Goal: Check status: Check status

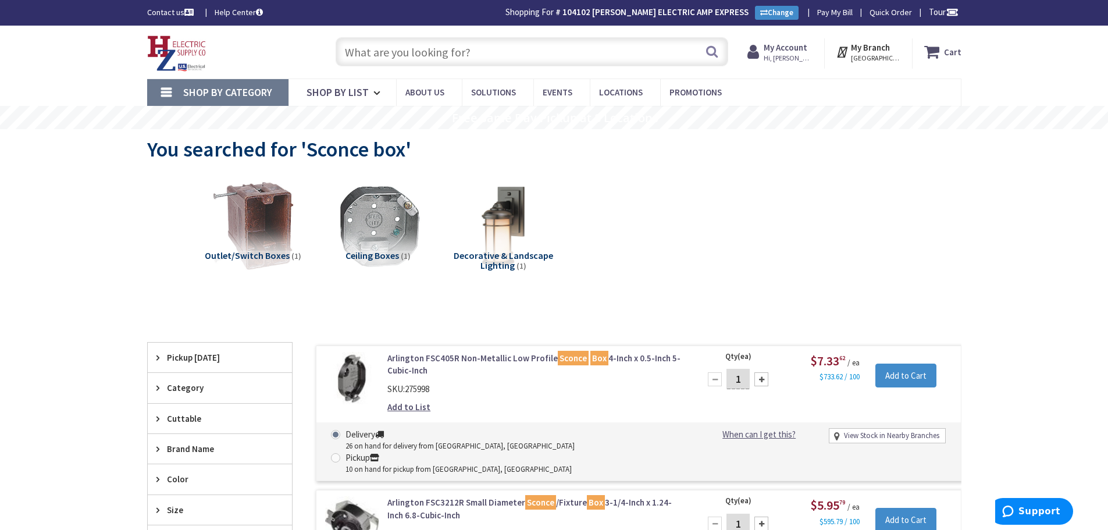
drag, startPoint x: 457, startPoint y: 52, endPoint x: 464, endPoint y: 63, distance: 12.8
click at [460, 54] on input "text" at bounding box center [532, 51] width 393 height 29
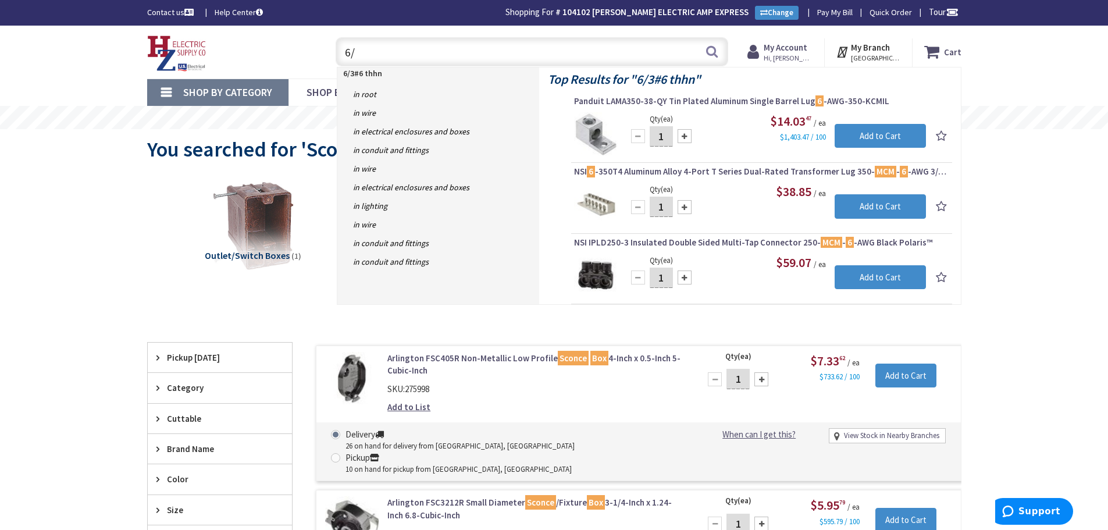
type input "6"
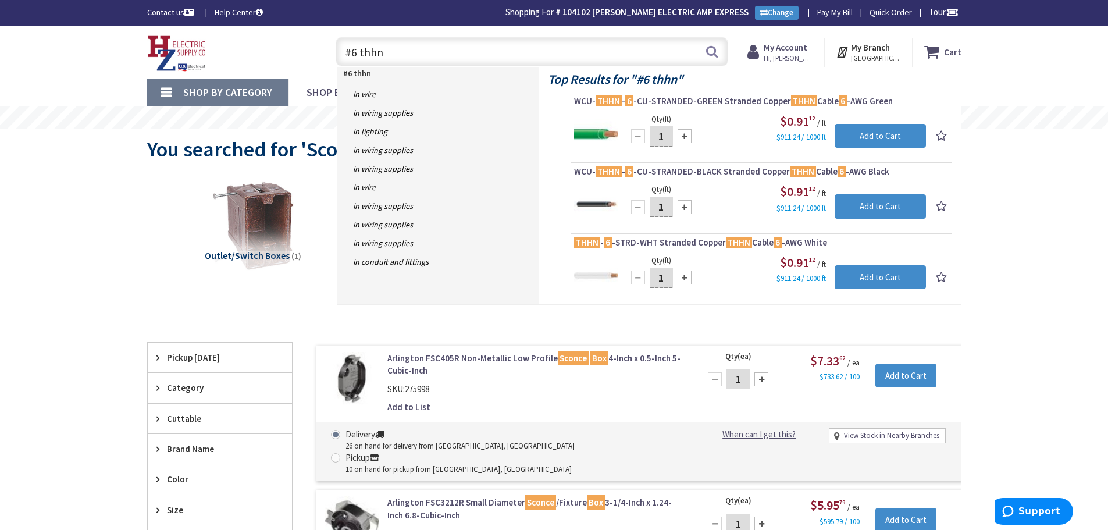
drag, startPoint x: 413, startPoint y: 53, endPoint x: 49, endPoint y: 45, distance: 364.3
click at [17, 48] on div "Skip to Content Toggle Nav #6 thhn #6 thhn Search Cart My Cart Close You have n…" at bounding box center [554, 52] width 1108 height 53
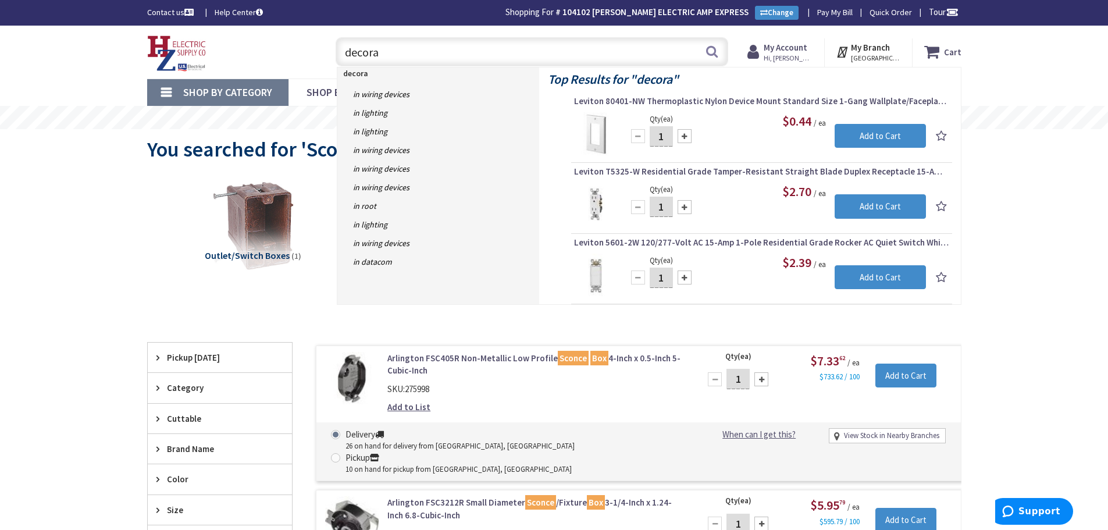
drag, startPoint x: 394, startPoint y: 51, endPoint x: 266, endPoint y: 56, distance: 128.1
click at [249, 44] on div "Toggle Nav decora decora Search Cart My Cart Close You have no items in your sh…" at bounding box center [554, 52] width 832 height 39
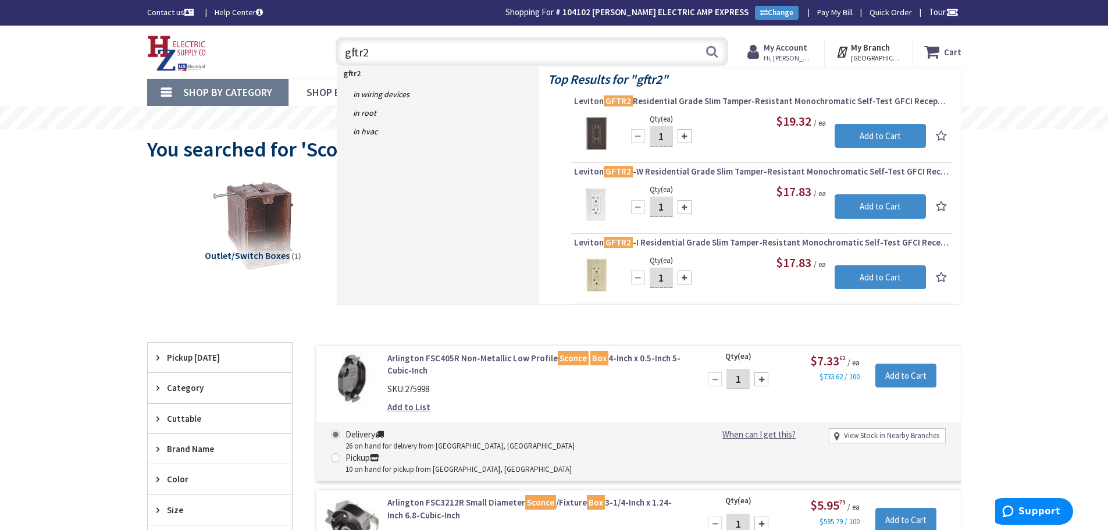
drag, startPoint x: 383, startPoint y: 54, endPoint x: 483, endPoint y: 141, distance: 133.6
click at [228, 77] on div "Skip to Content Toggle Nav gftr2 gftr2 Search Cart My Cart Close You have no it…" at bounding box center [554, 52] width 873 height 53
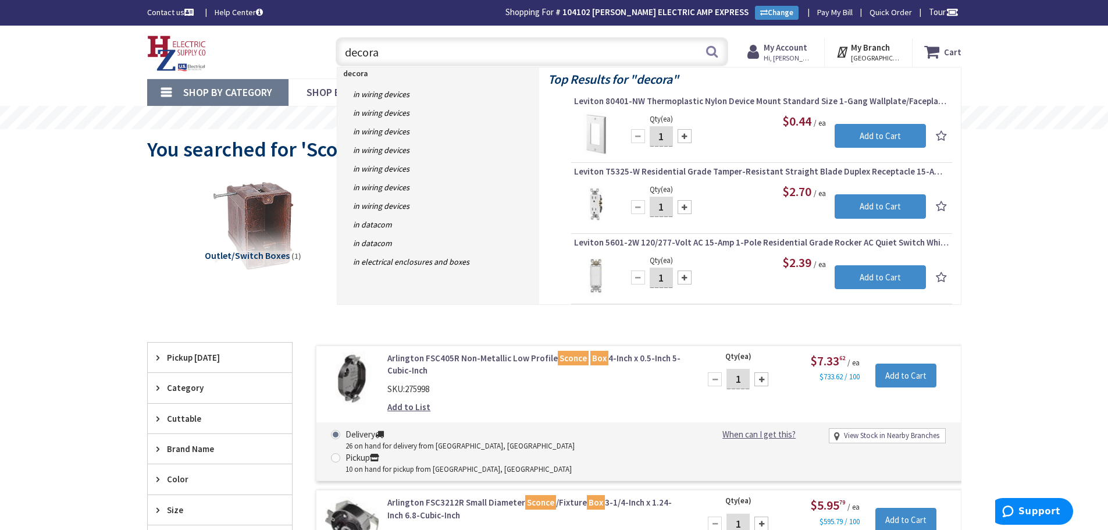
click at [417, 50] on input "decora" at bounding box center [532, 51] width 393 height 29
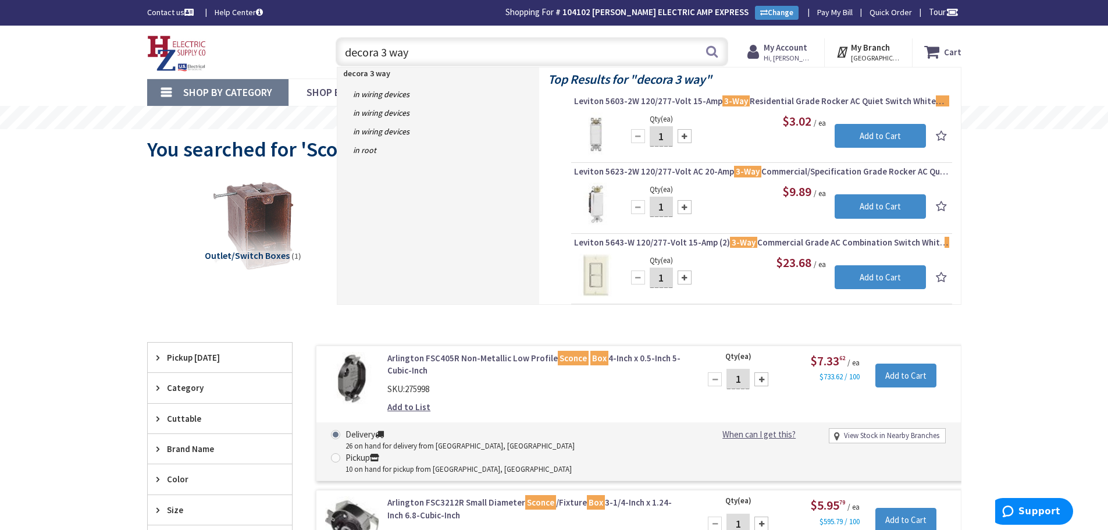
click at [389, 55] on input "decora 3 way" at bounding box center [532, 51] width 393 height 29
click at [432, 59] on input "decora 4 way" at bounding box center [532, 51] width 393 height 29
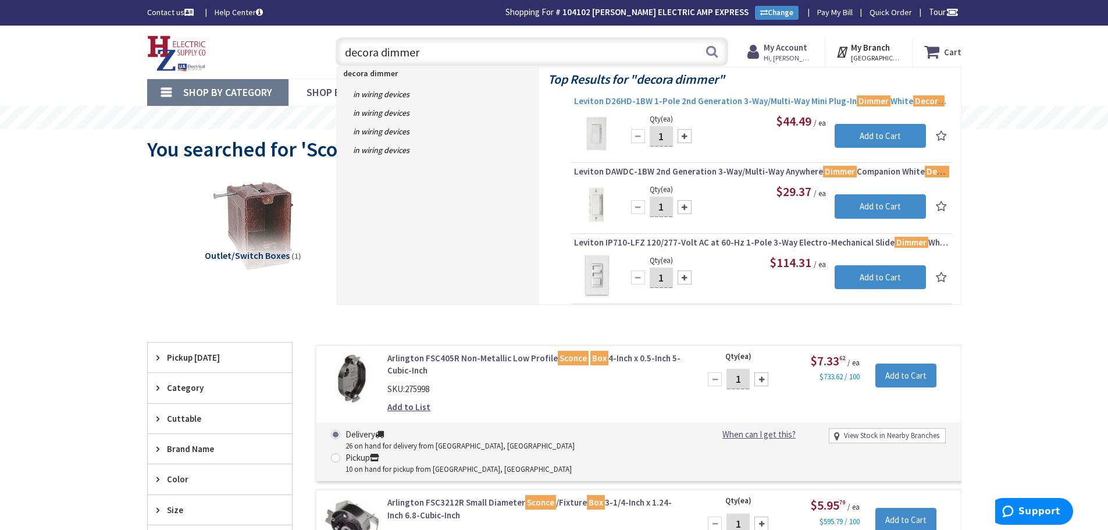
type input "decora dimmer"
click at [710, 95] on span "Leviton D26HD-1BW 1-Pole 2nd Generation 3-Way/Multi-Way Mini Plug-In Dimmer Whi…" at bounding box center [761, 101] width 375 height 12
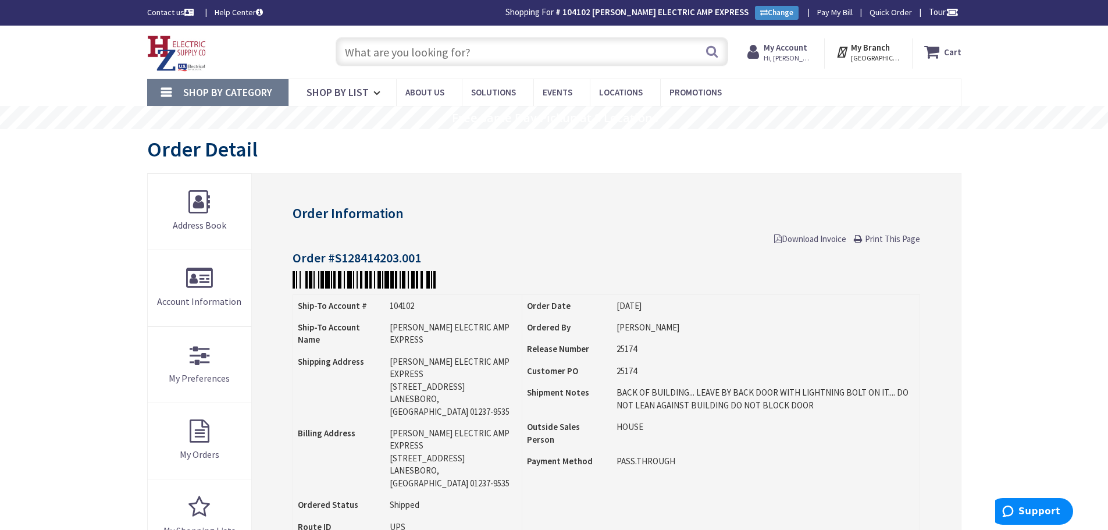
click at [397, 56] on input "text" at bounding box center [532, 51] width 393 height 29
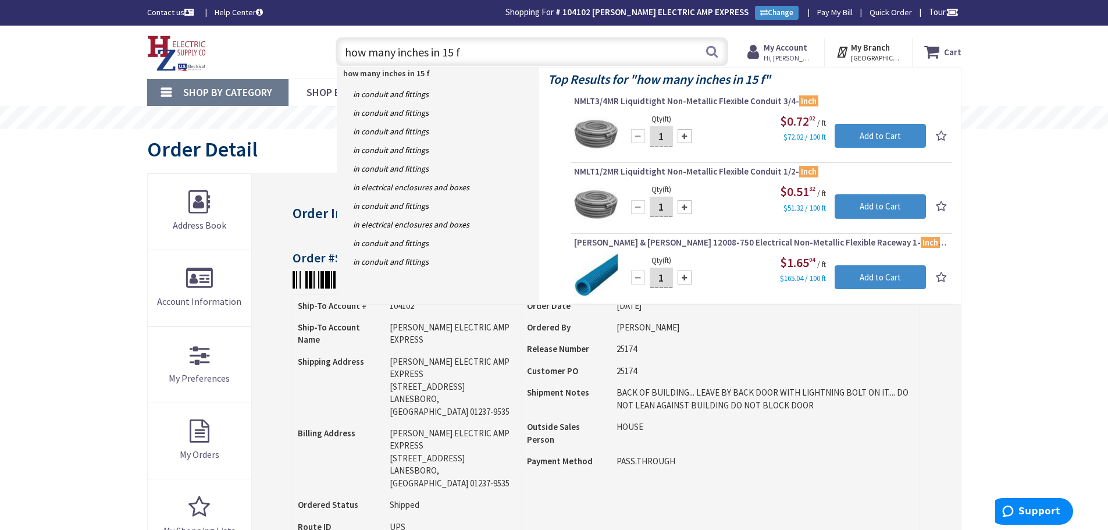
type input "how many inches in 15 ft"
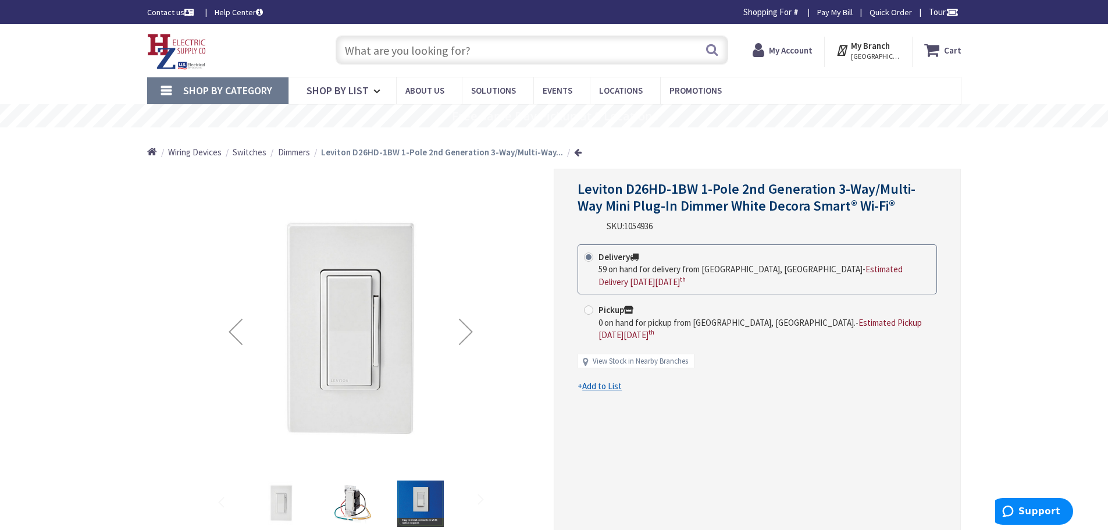
type input "Piper Farm, [STREET_ADDRESS]"
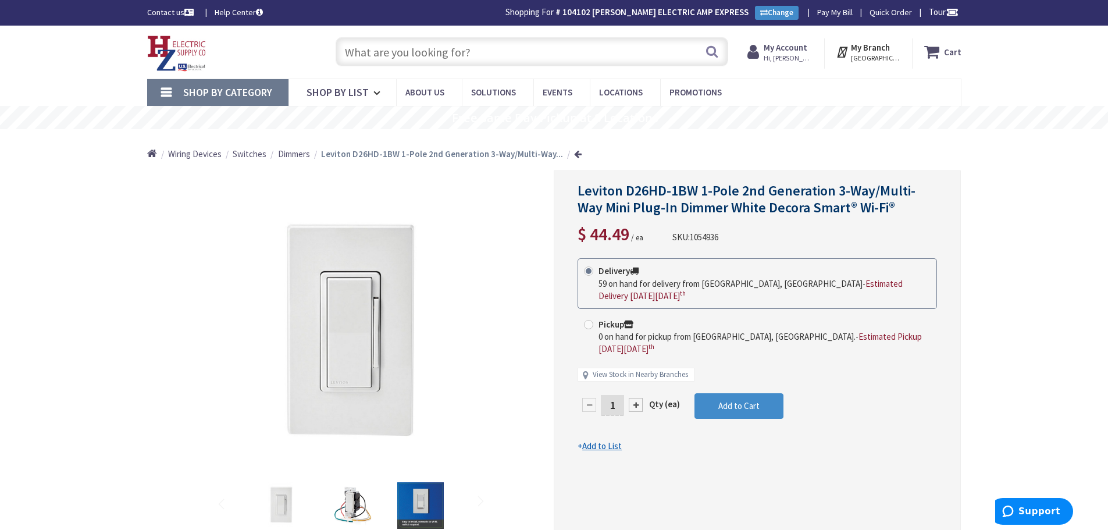
drag, startPoint x: 368, startPoint y: 53, endPoint x: 464, endPoint y: 86, distance: 101.9
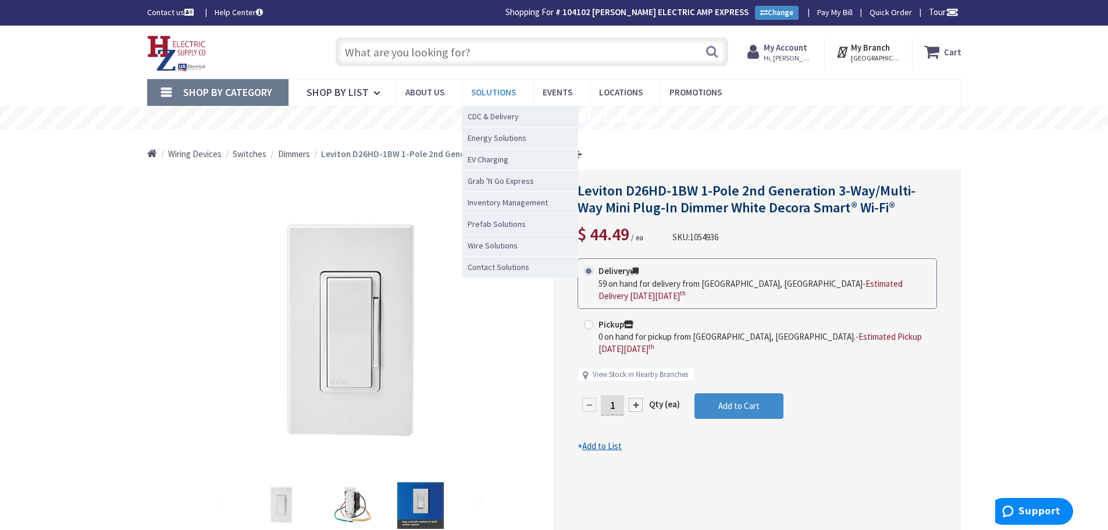
click at [368, 55] on input "text" at bounding box center [532, 51] width 393 height 29
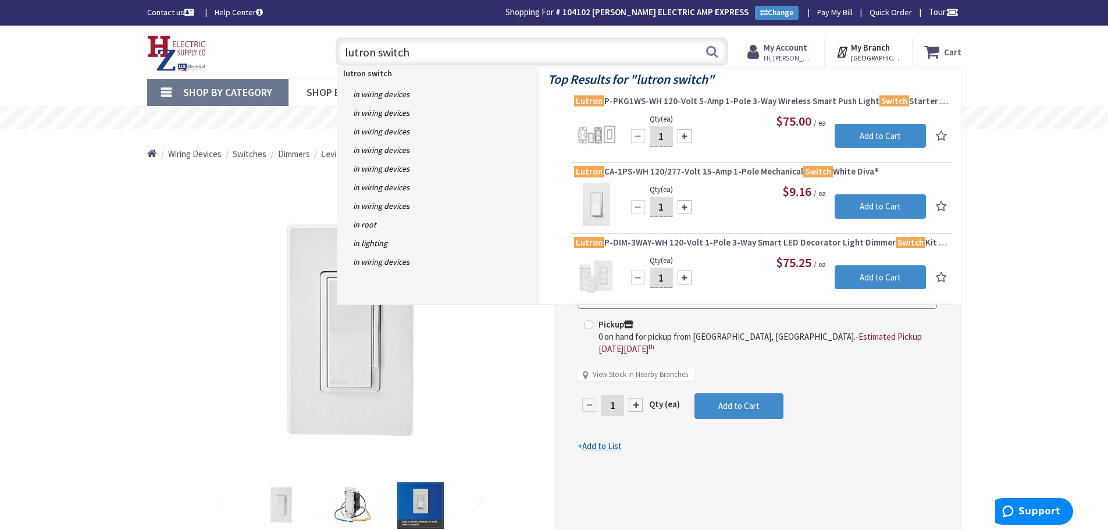
drag, startPoint x: 422, startPoint y: 55, endPoint x: 189, endPoint y: 52, distance: 232.7
click at [186, 48] on div "Toggle Nav lutron switch lutron switch Search Cart My Cart Close" at bounding box center [554, 52] width 832 height 39
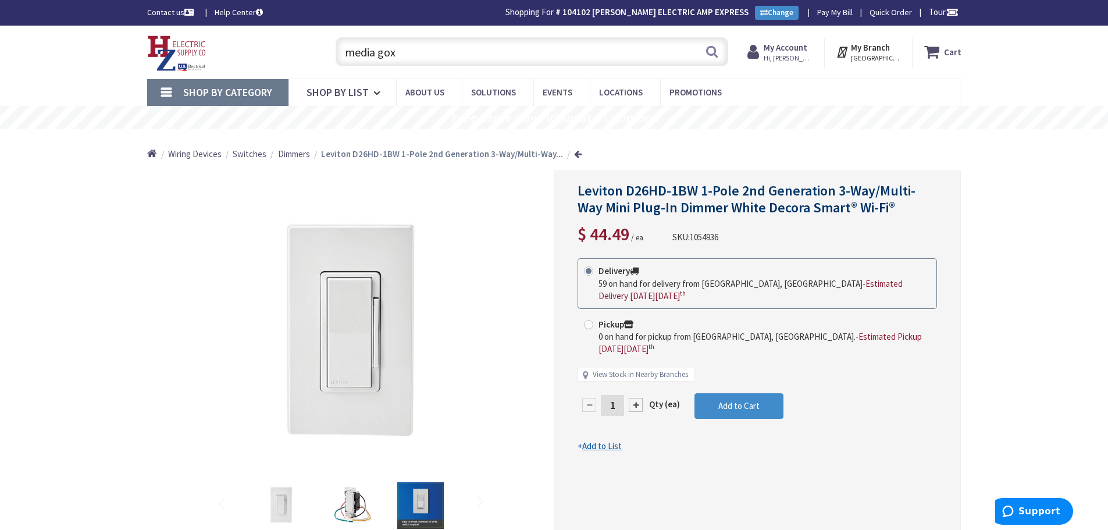
drag, startPoint x: 422, startPoint y: 63, endPoint x: 238, endPoint y: 48, distance: 185.0
click at [244, 51] on div "Toggle Nav media gox media gox Search Cart My Cart Close" at bounding box center [554, 52] width 832 height 39
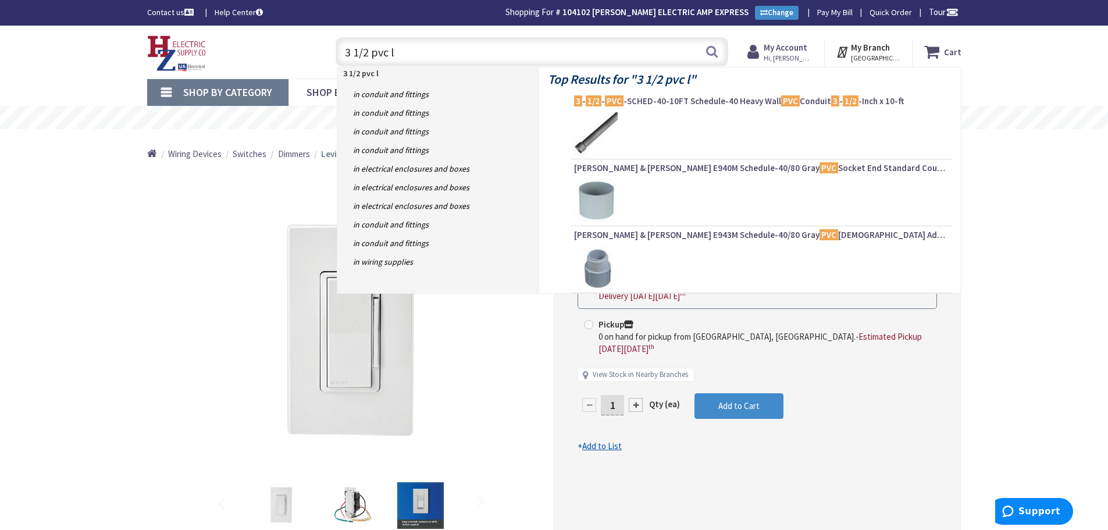
type input "3 1/2 pvc lb"
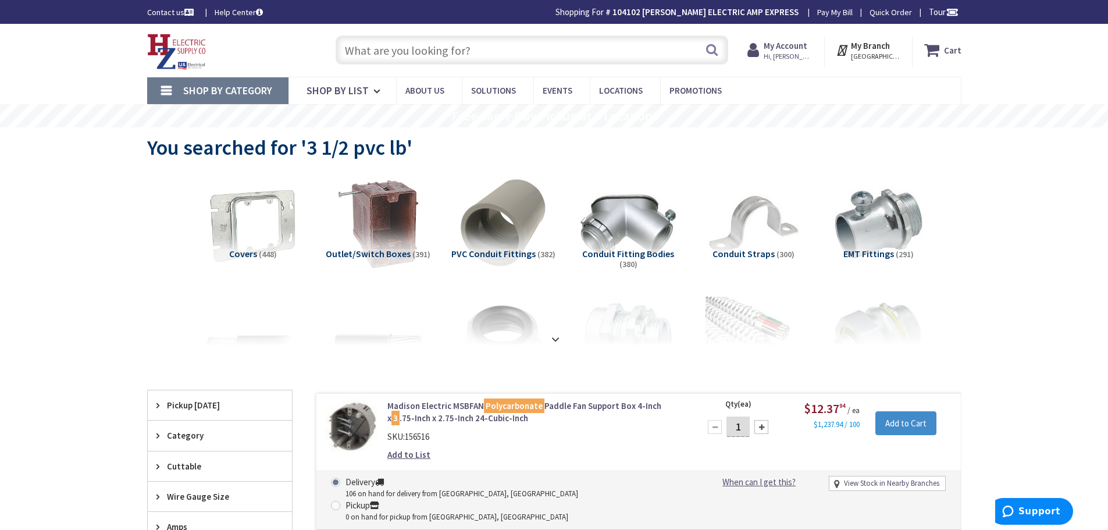
click at [384, 61] on input "text" at bounding box center [532, 49] width 393 height 29
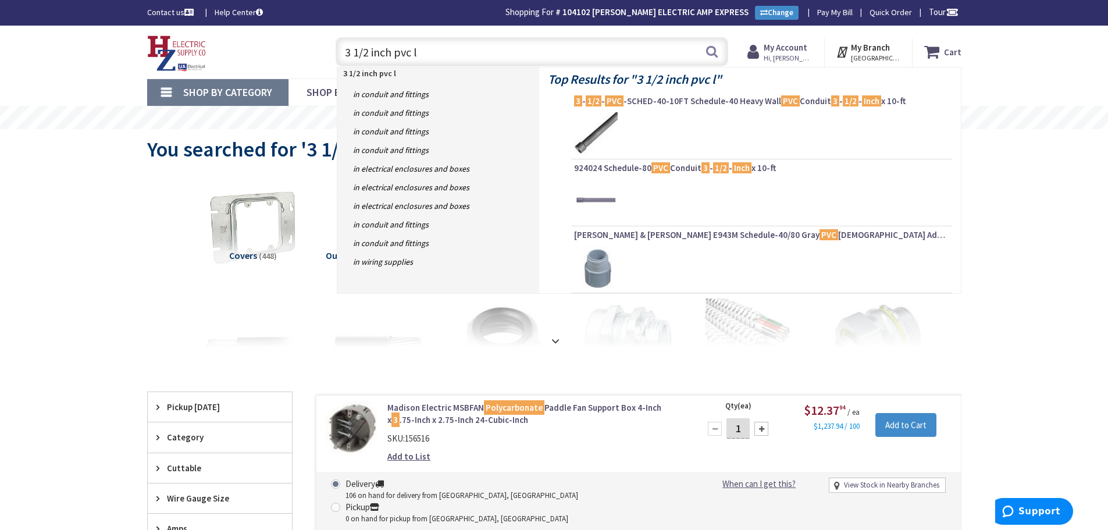
type input "3 1/2 inch pvc lb"
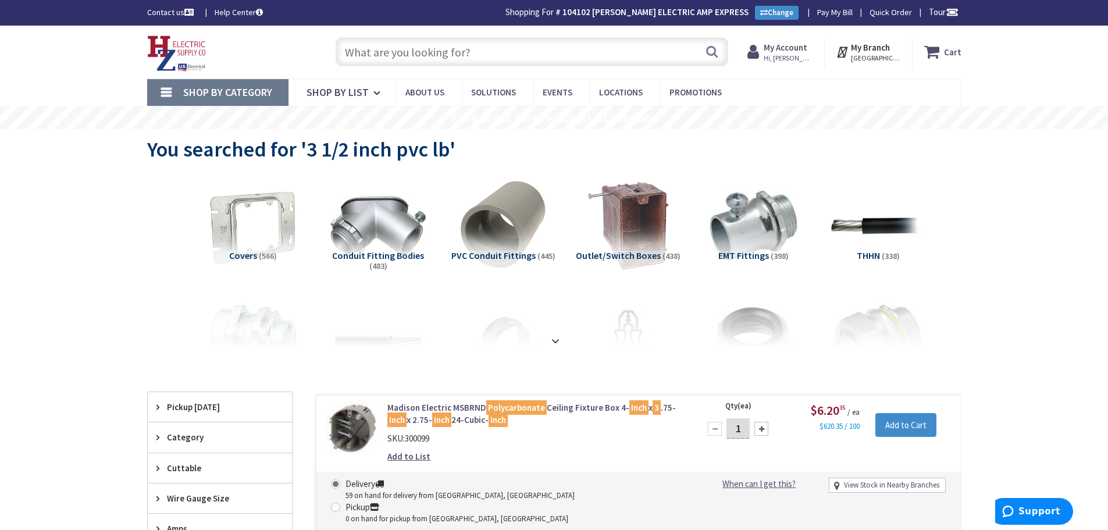
drag, startPoint x: 353, startPoint y: 52, endPoint x: 370, endPoint y: 50, distance: 17.5
click at [353, 52] on input "text" at bounding box center [532, 51] width 393 height 29
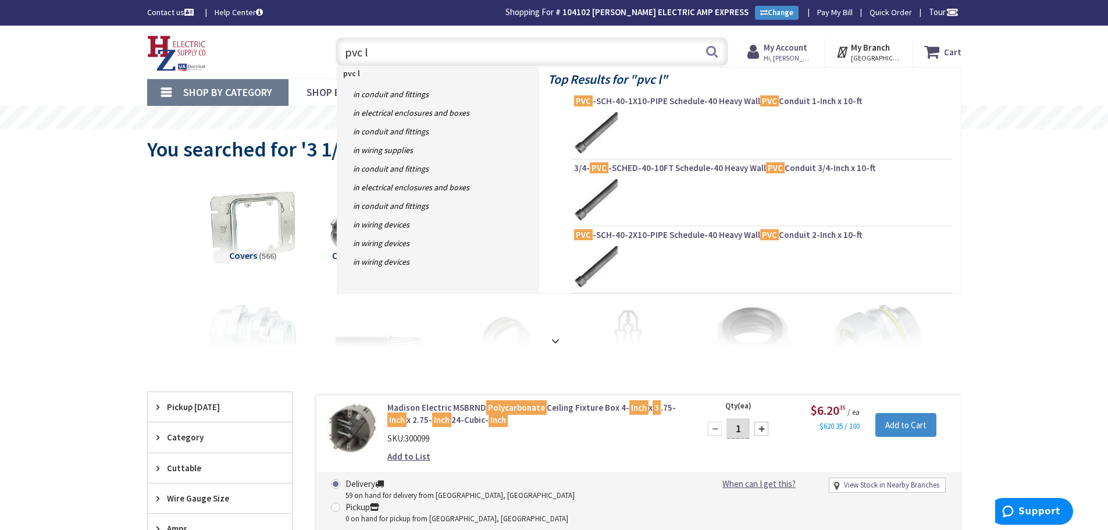
type input "pvc lb"
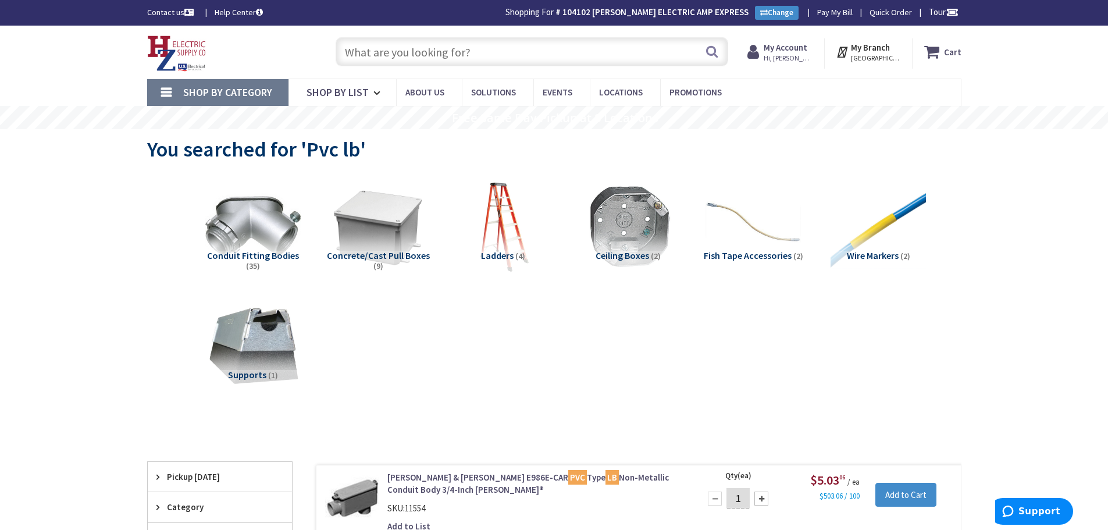
click at [403, 61] on input "text" at bounding box center [532, 51] width 393 height 29
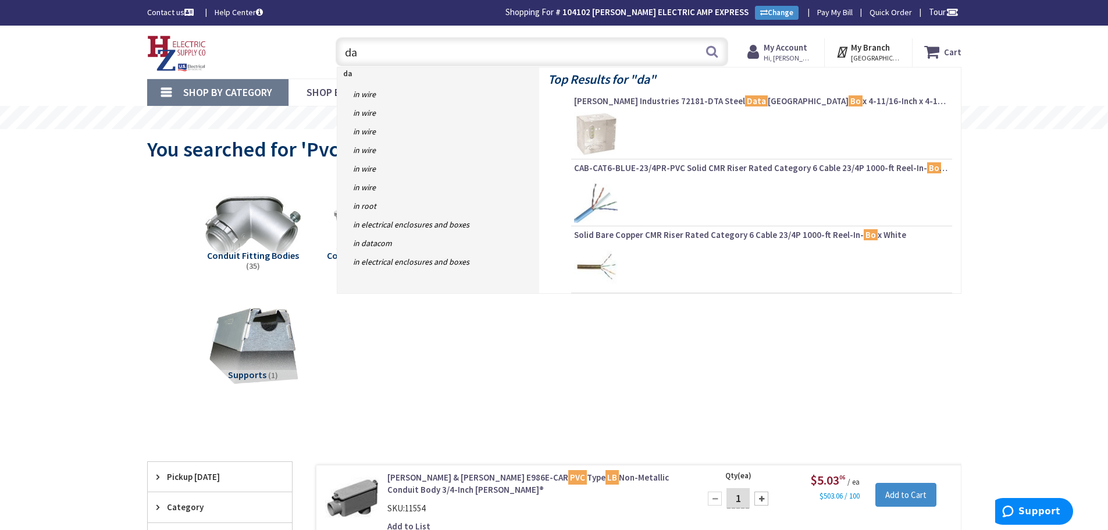
type input "d"
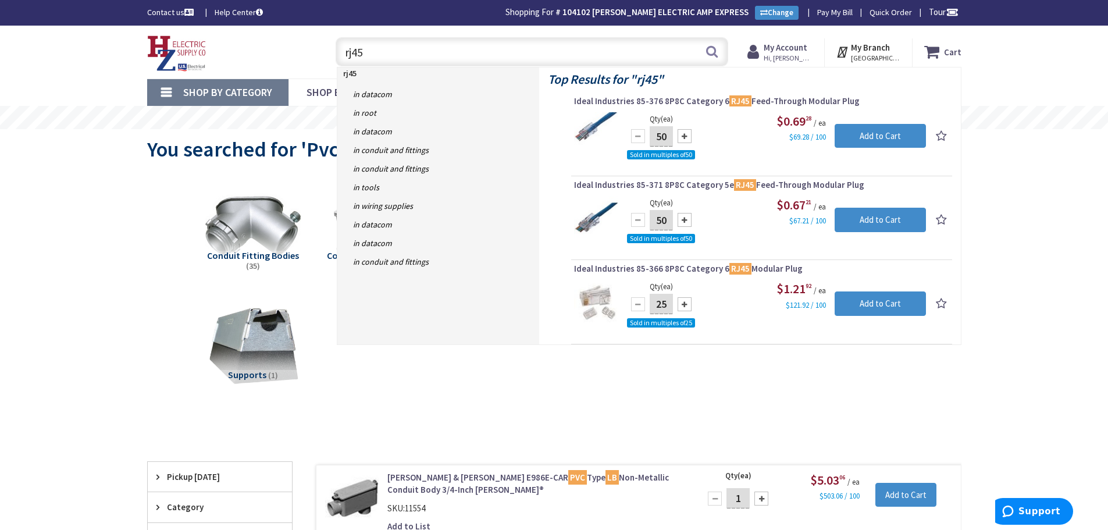
drag, startPoint x: 384, startPoint y: 52, endPoint x: 170, endPoint y: 73, distance: 214.6
click at [183, 56] on div "Toggle Nav rj45 rj45 Search Cart My Cart Close You have no items in your shoppi…" at bounding box center [554, 52] width 832 height 39
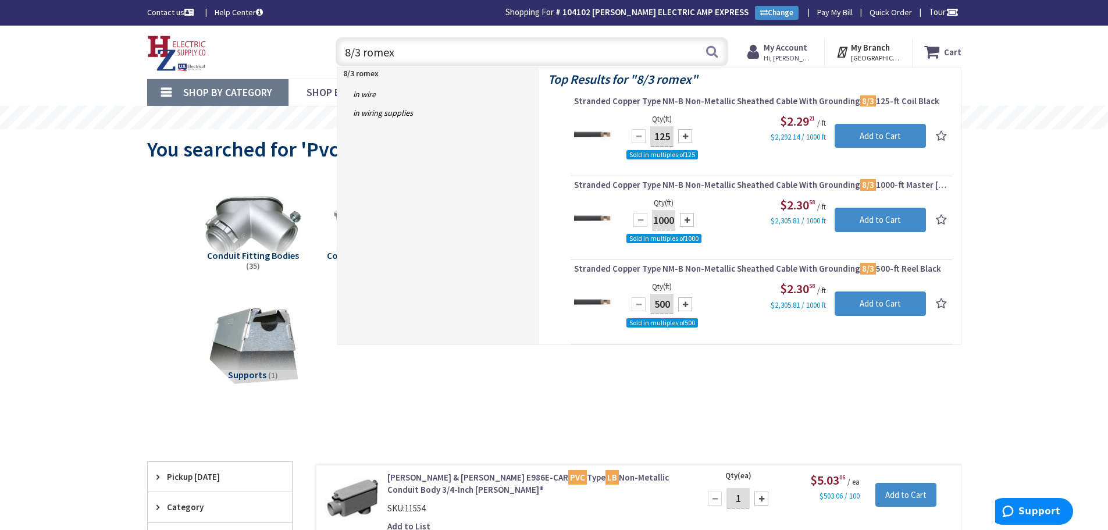
type input "8/3 romex"
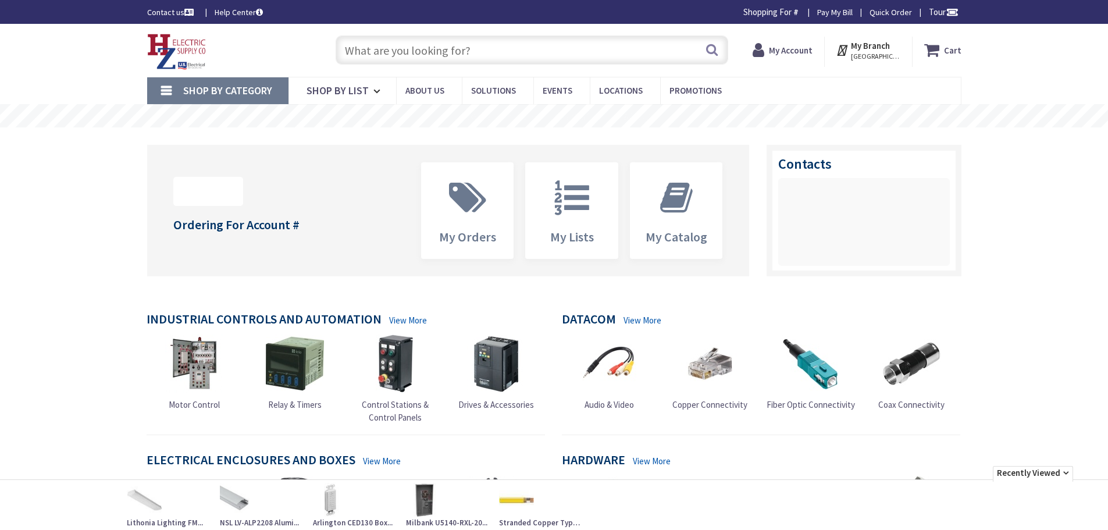
drag, startPoint x: 380, startPoint y: 48, endPoint x: 391, endPoint y: 48, distance: 10.5
click at [380, 48] on input "text" at bounding box center [532, 49] width 393 height 29
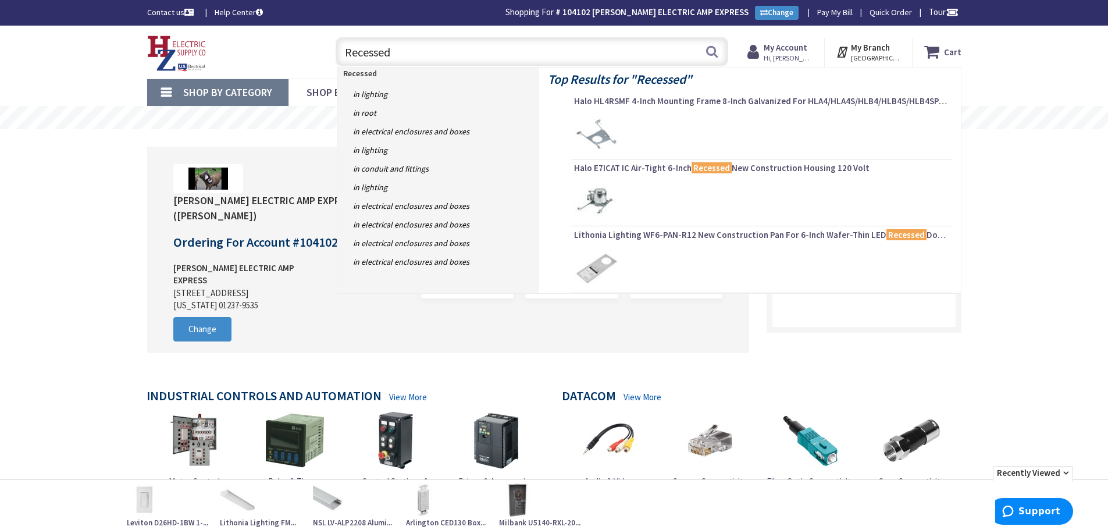
type input "Recessed"
type input "Piper Farm, [STREET_ADDRESS]"
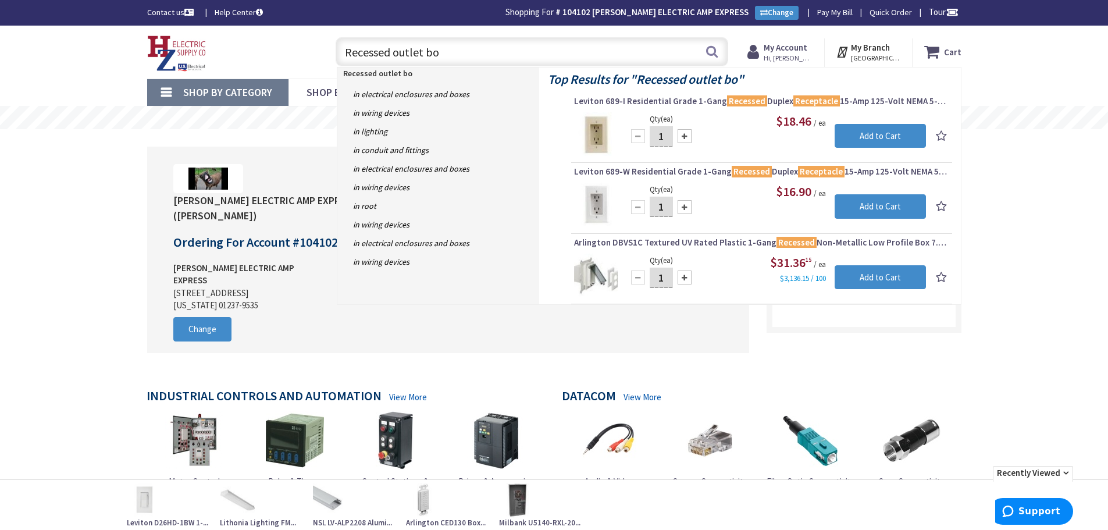
type input "Recessed outlet box"
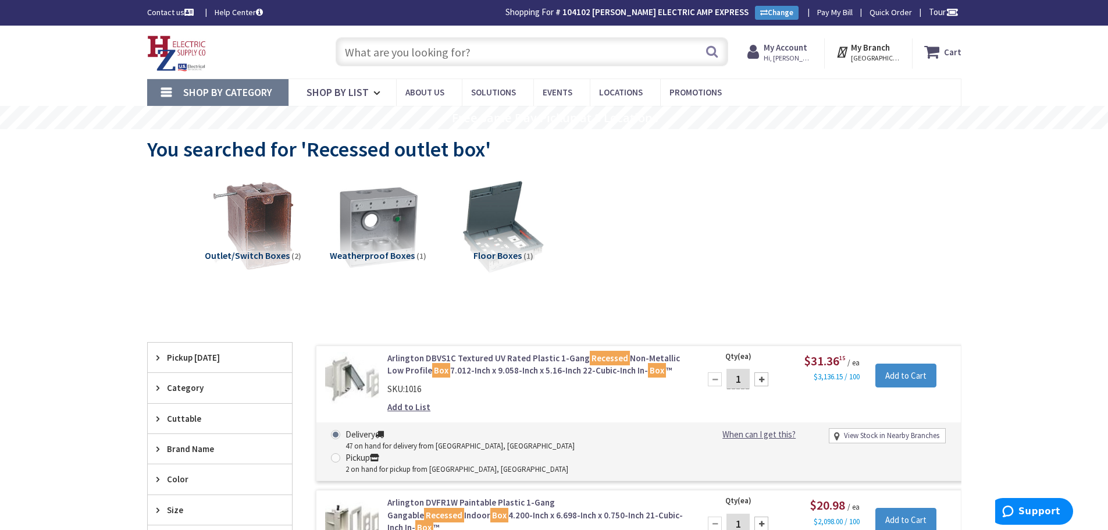
click at [383, 59] on input "text" at bounding box center [532, 51] width 393 height 29
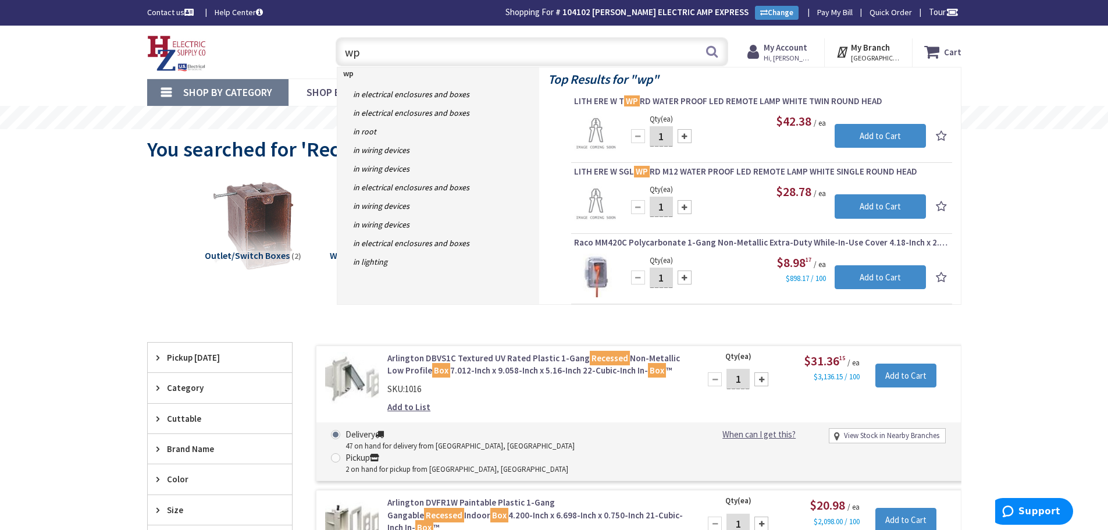
type input "w"
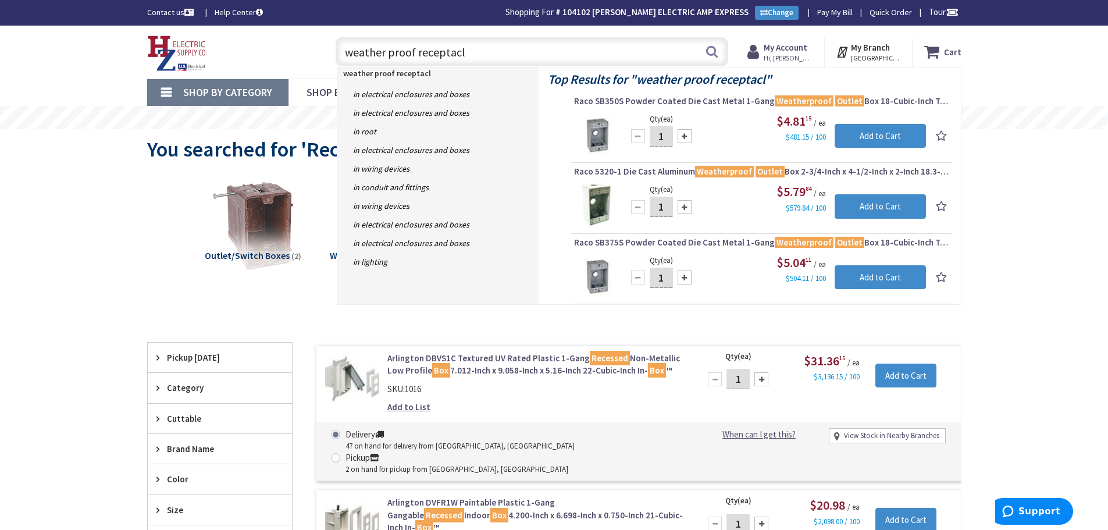
type input "weather proof receptacle"
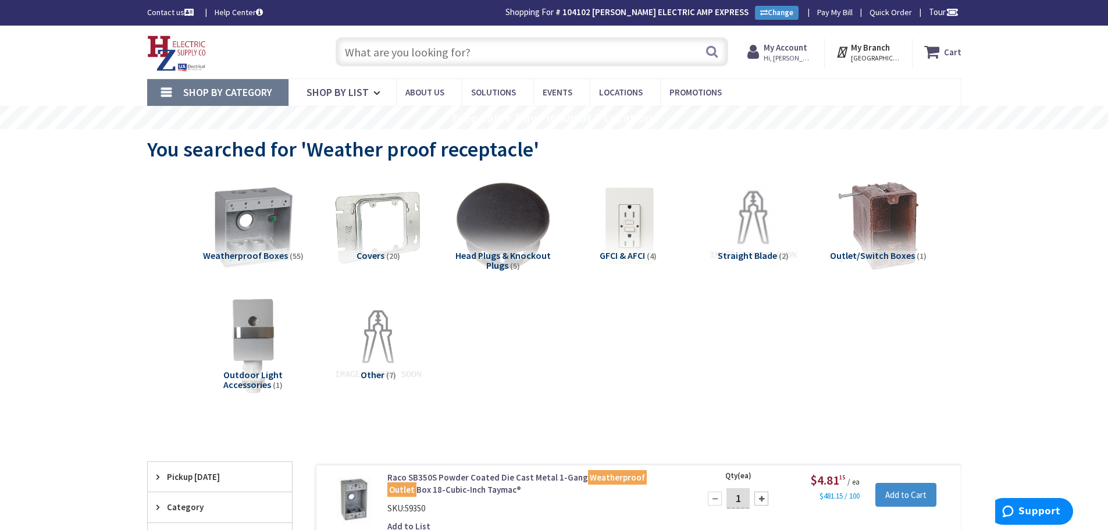
click at [390, 64] on input "text" at bounding box center [532, 51] width 393 height 29
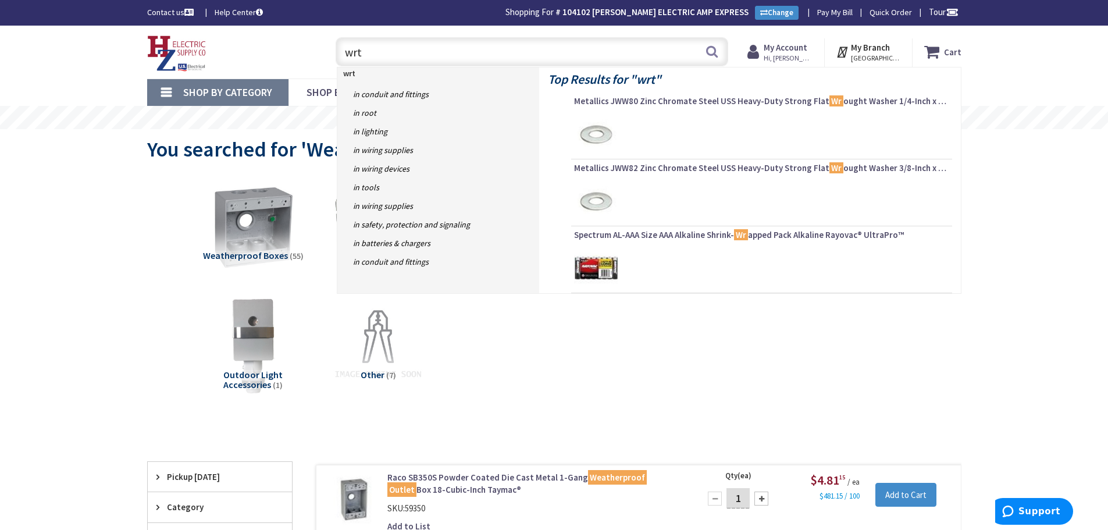
type input "wrtr"
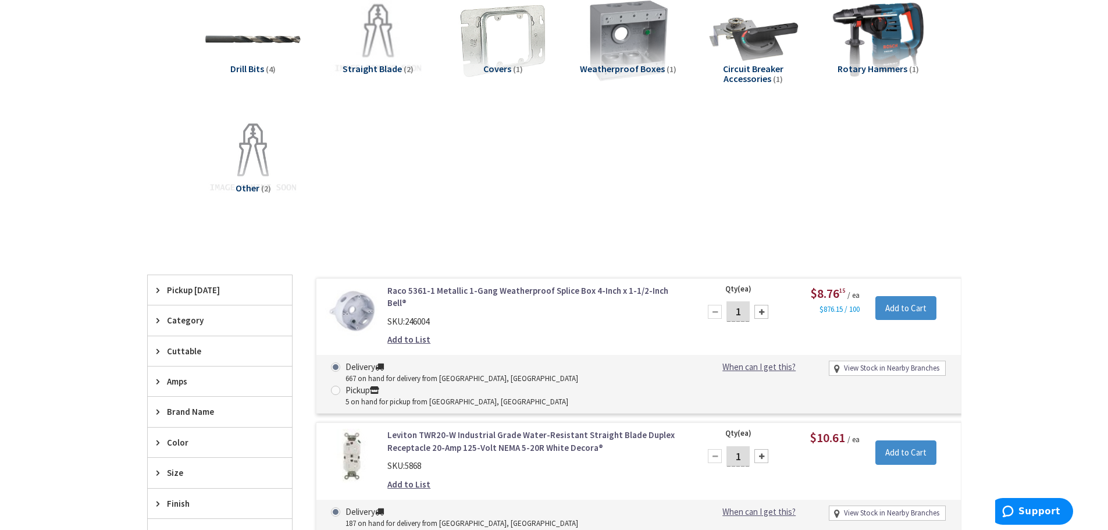
scroll to position [407, 0]
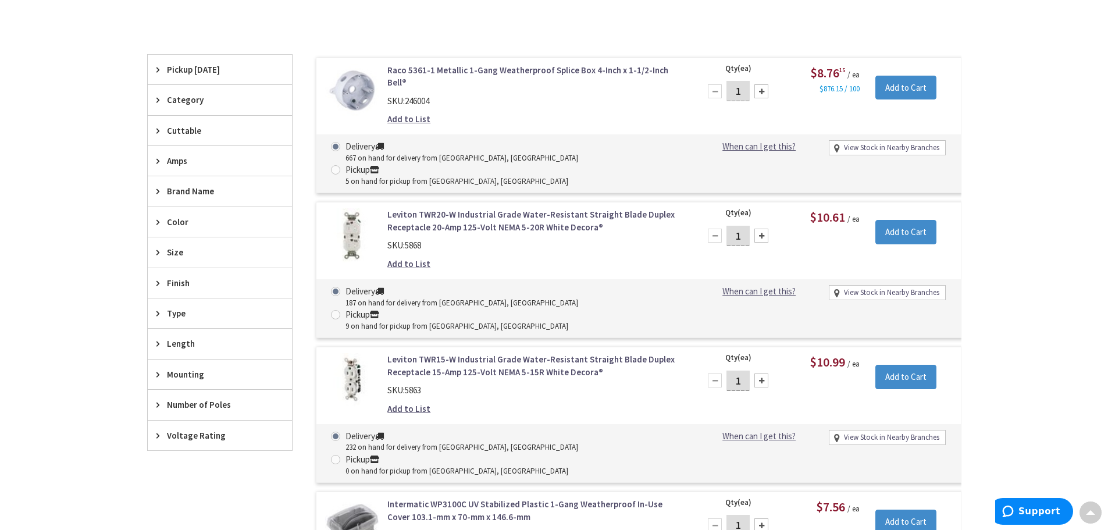
click at [533, 208] on link "Leviton TWR20-W Industrial Grade Water-Resistant Straight Blade Duplex Receptac…" at bounding box center [535, 220] width 296 height 25
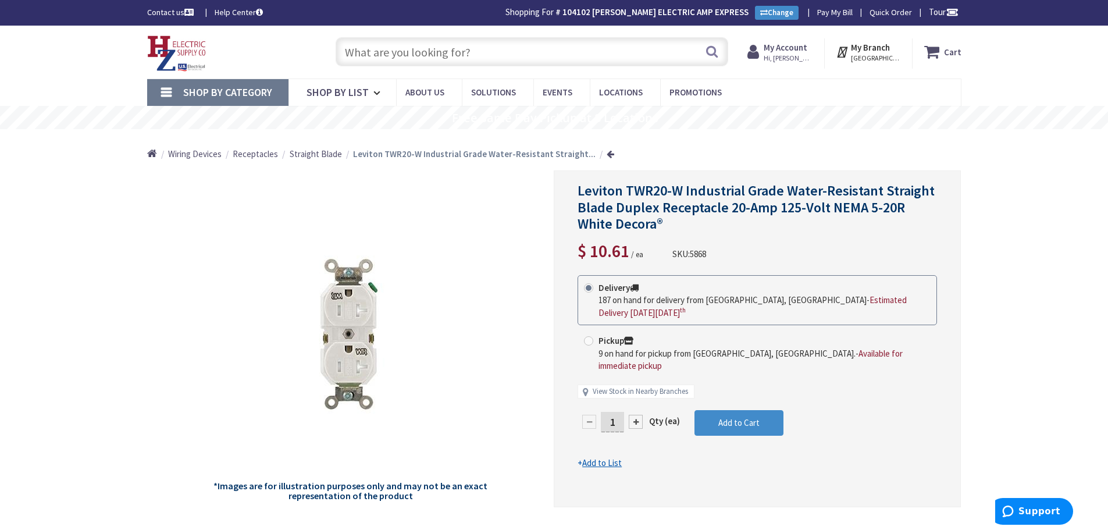
click at [384, 48] on input "text" at bounding box center [532, 51] width 393 height 29
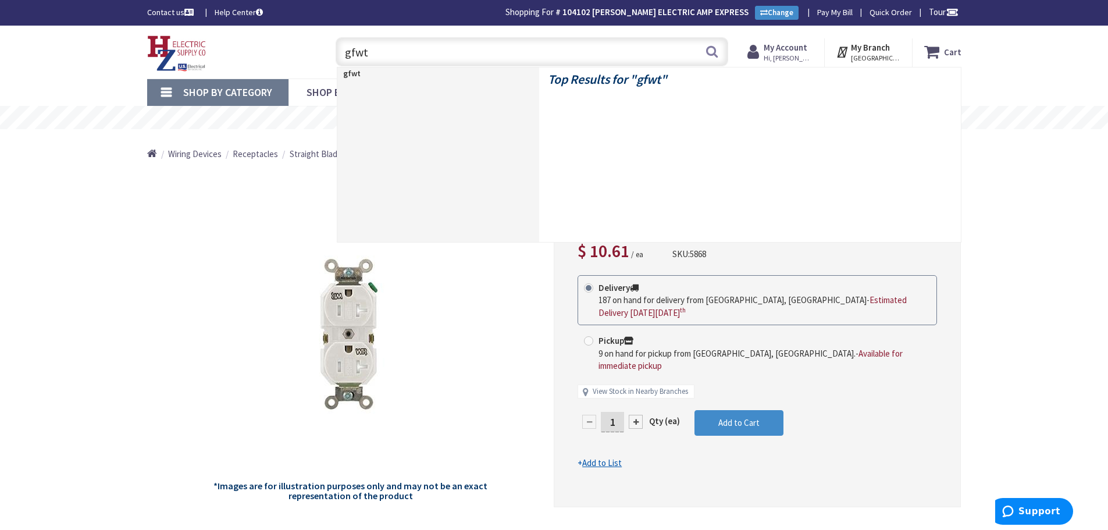
type input "gfwtr"
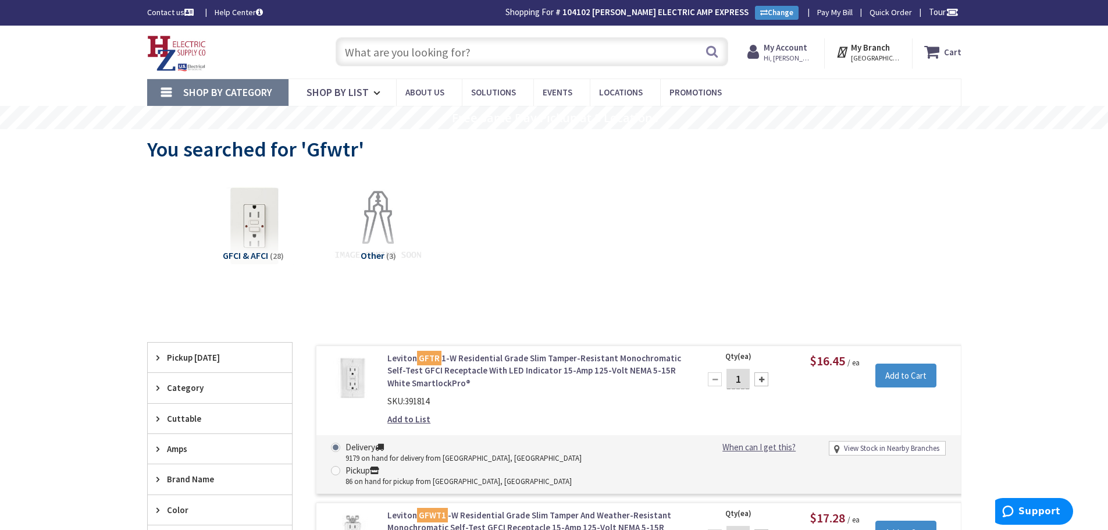
click at [428, 56] on input "text" at bounding box center [532, 51] width 393 height 29
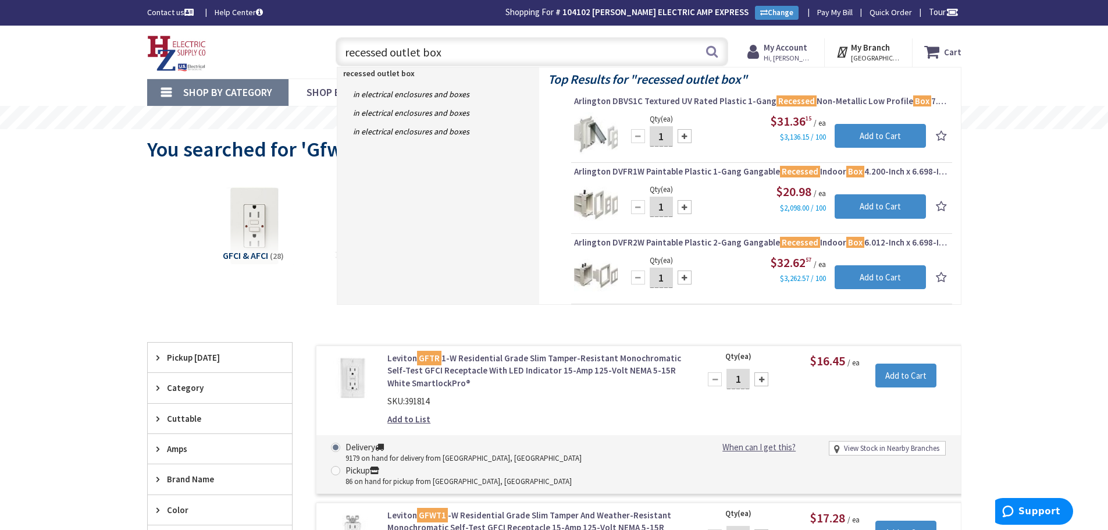
drag, startPoint x: 452, startPoint y: 56, endPoint x: 663, endPoint y: 120, distance: 219.9
click at [163, 66] on div "Toggle Nav recessed outlet box recessed outlet box Search Cart My Cart Close" at bounding box center [554, 52] width 832 height 39
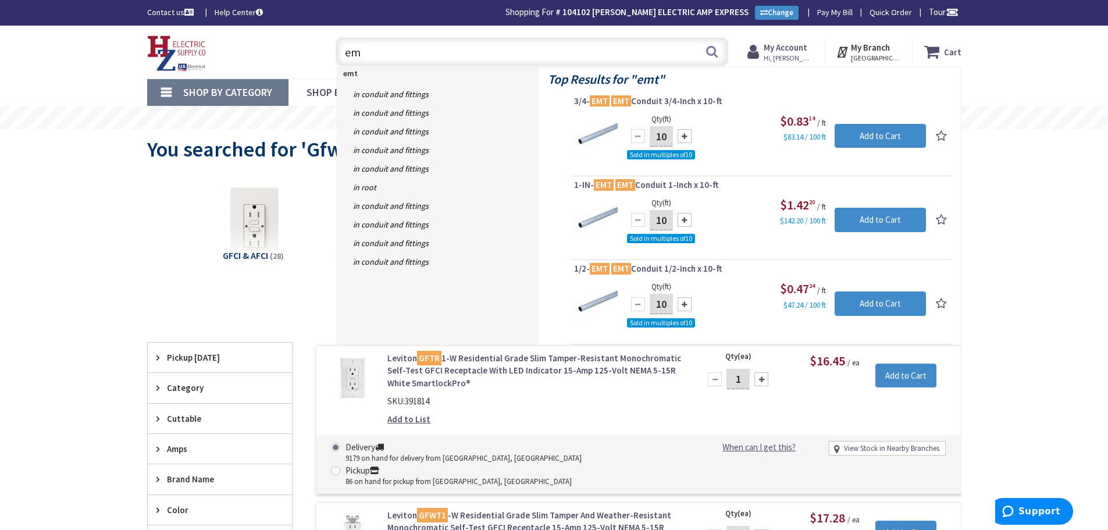
type input "e"
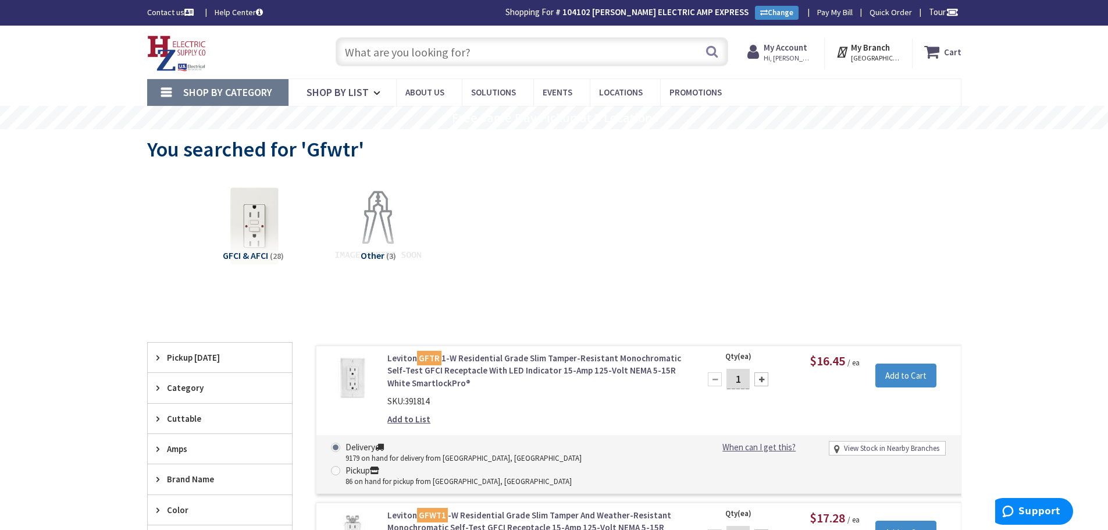
click at [413, 43] on input "text" at bounding box center [532, 51] width 393 height 29
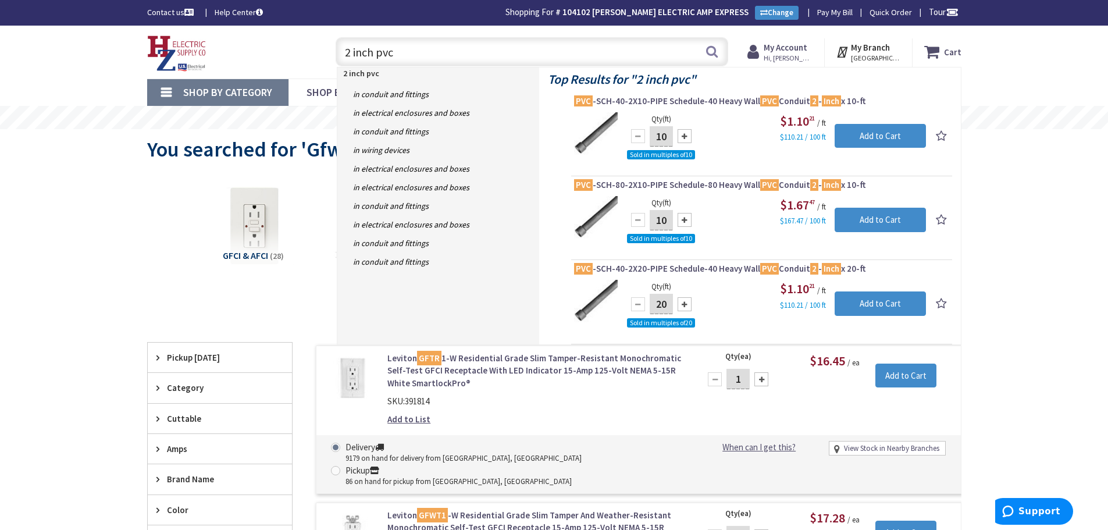
drag, startPoint x: 399, startPoint y: 53, endPoint x: 336, endPoint y: 120, distance: 92.6
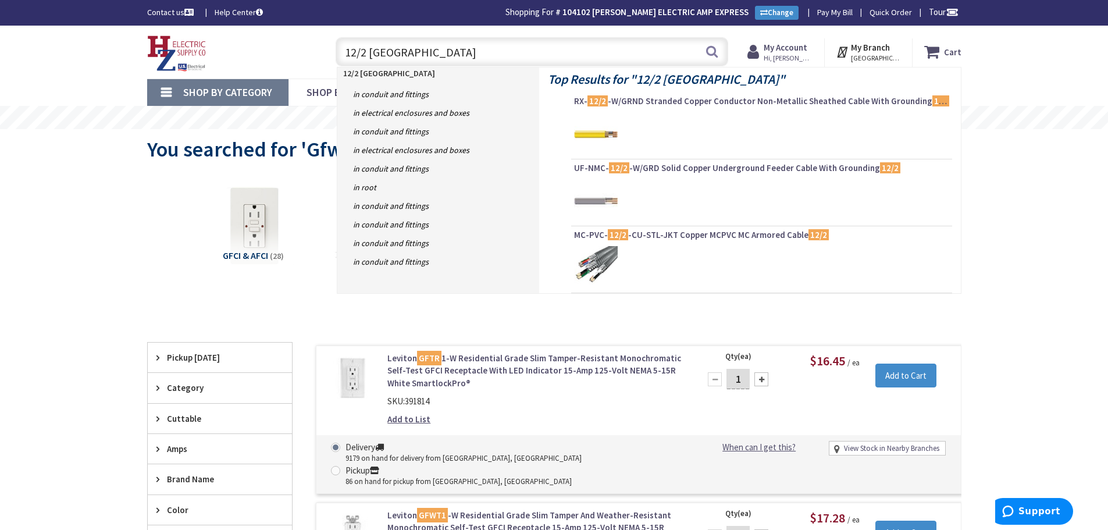
type input "12/2 romex"
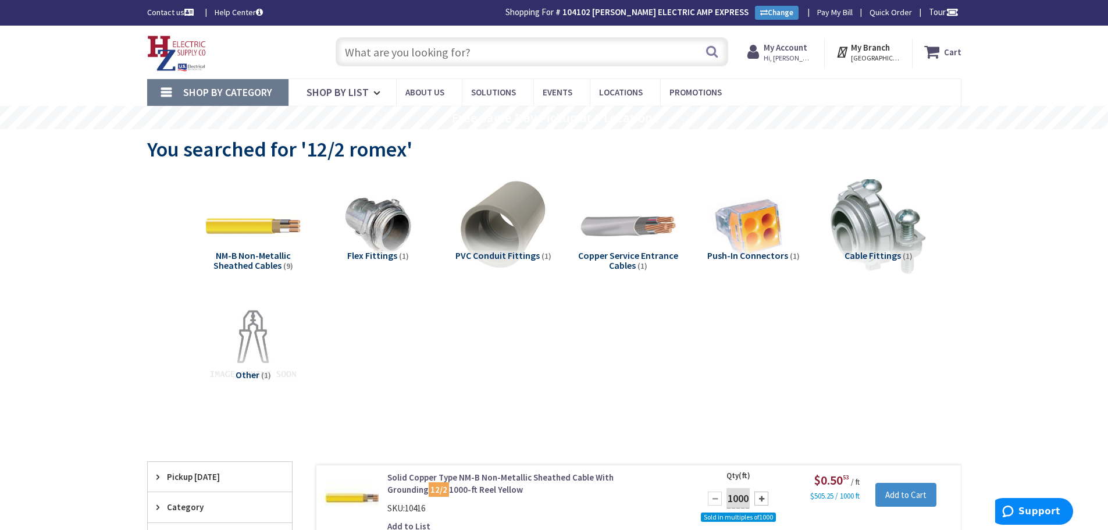
drag, startPoint x: 357, startPoint y: 55, endPoint x: 379, endPoint y: 63, distance: 23.6
click at [357, 55] on input "text" at bounding box center [532, 51] width 393 height 29
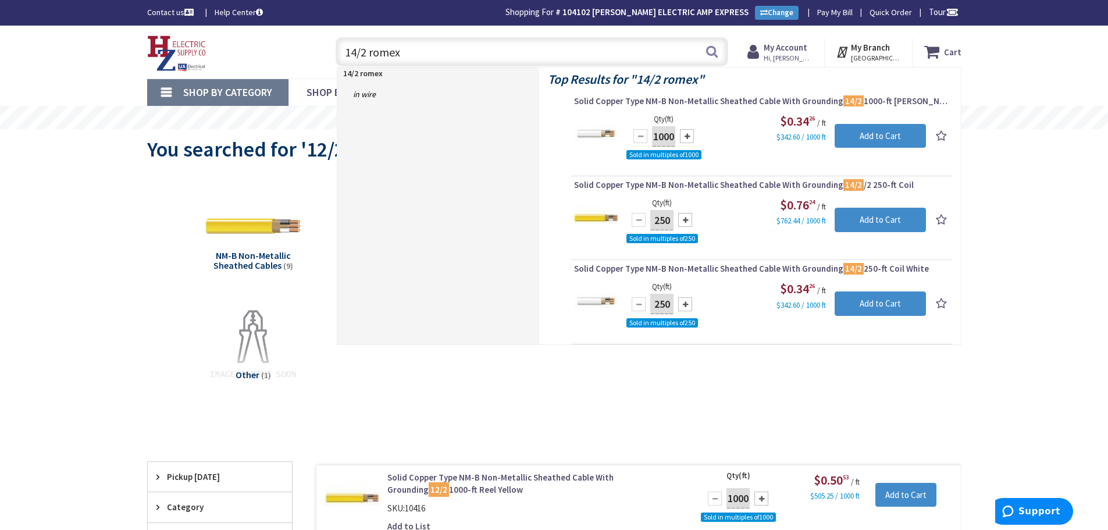
click at [367, 53] on input "14/2 romex" at bounding box center [532, 51] width 393 height 29
drag, startPoint x: 412, startPoint y: 57, endPoint x: 66, endPoint y: 83, distance: 346.5
click at [40, 61] on div "Skip to Content Toggle Nav 14/3 romex 14/3 romex Search Cart My Cart Close" at bounding box center [554, 52] width 1108 height 53
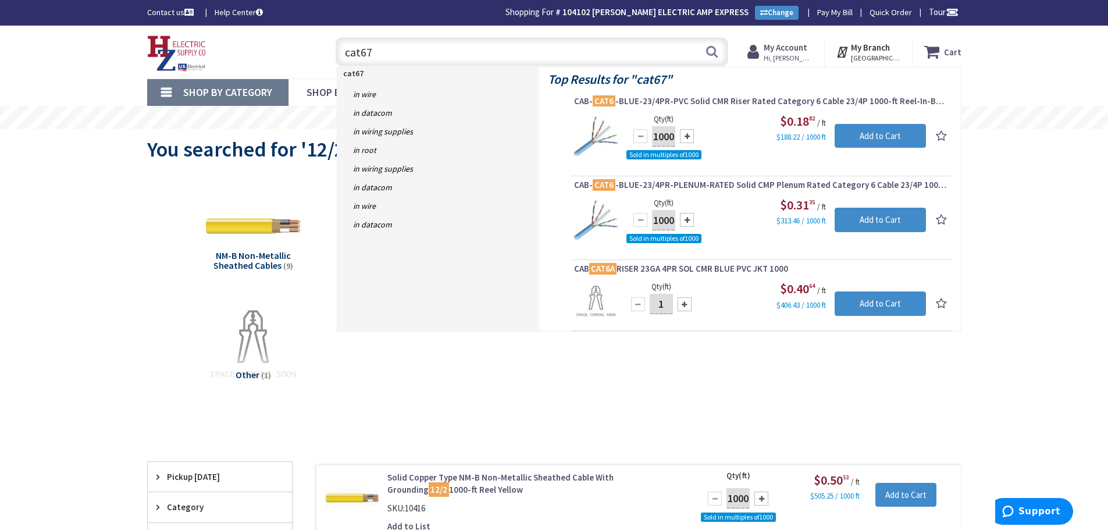
drag, startPoint x: 387, startPoint y: 55, endPoint x: 178, endPoint y: 56, distance: 209.4
click at [129, 69] on div "Skip to Content Toggle Nav cat67 cat67 Search Cart My Cart Close" at bounding box center [554, 52] width 873 height 53
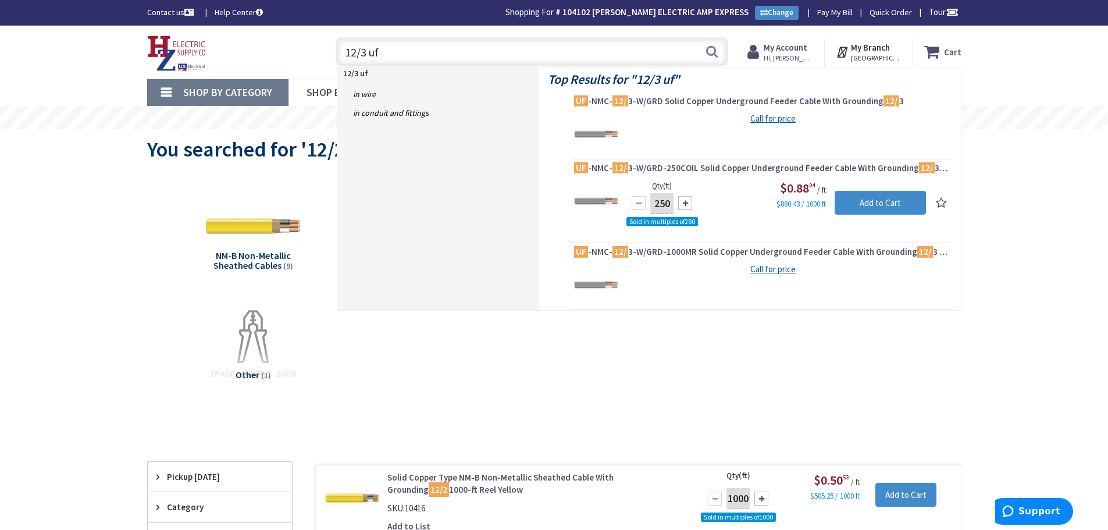
drag, startPoint x: 514, startPoint y: 209, endPoint x: 506, endPoint y: 209, distance: 8.1
click at [514, 209] on div "12/3 uf in Wire in Conduit and Fittings" at bounding box center [438, 188] width 202 height 243
drag, startPoint x: 422, startPoint y: 54, endPoint x: 209, endPoint y: 112, distance: 220.7
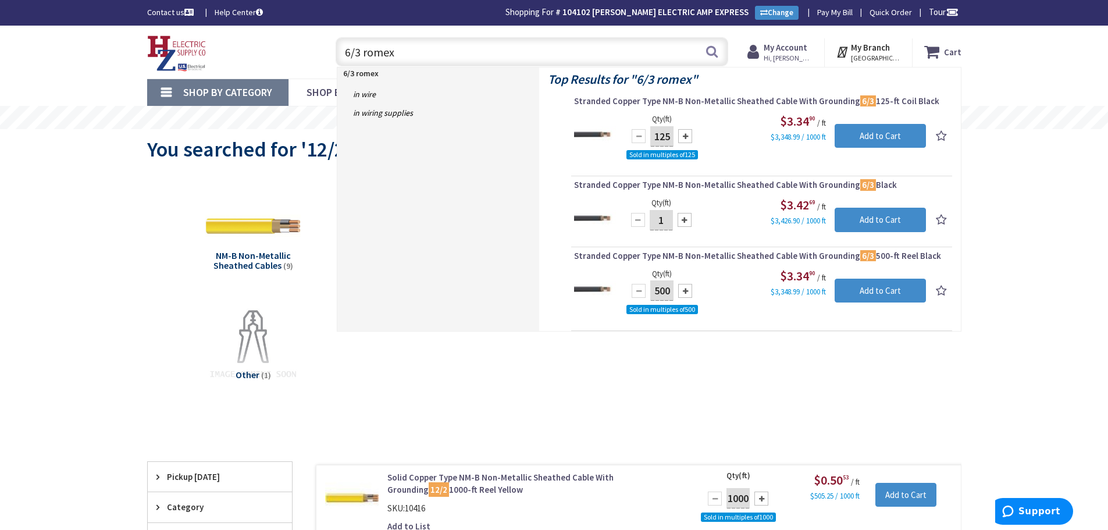
drag, startPoint x: 349, startPoint y: 53, endPoint x: 373, endPoint y: 55, distance: 24.0
click at [349, 53] on input "6/3 romex" at bounding box center [532, 51] width 393 height 29
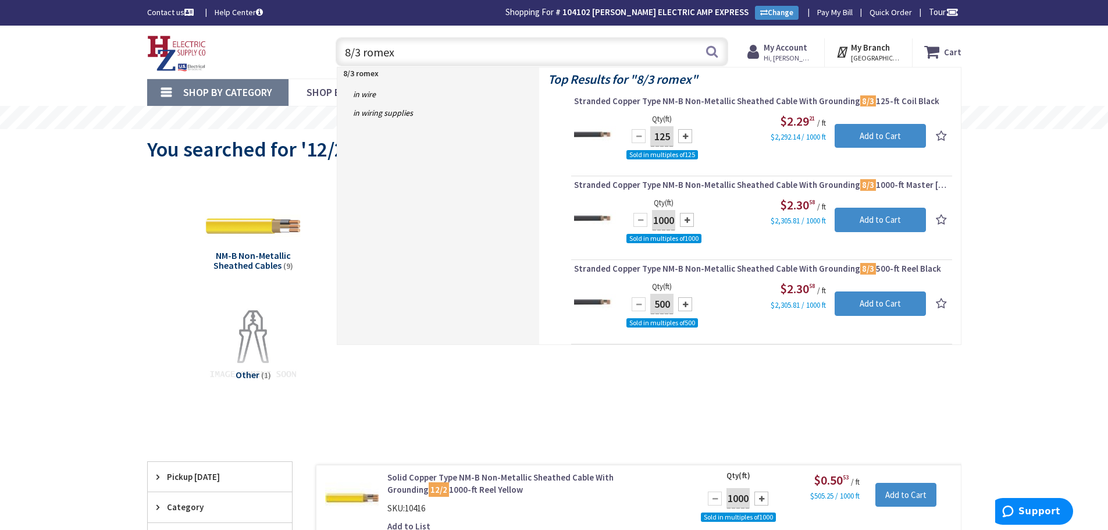
drag, startPoint x: 415, startPoint y: 49, endPoint x: 216, endPoint y: 54, distance: 199.6
click at [213, 54] on div "Toggle Nav 8/3 romex 8/3 romex Search Cart My Cart Close" at bounding box center [554, 52] width 832 height 39
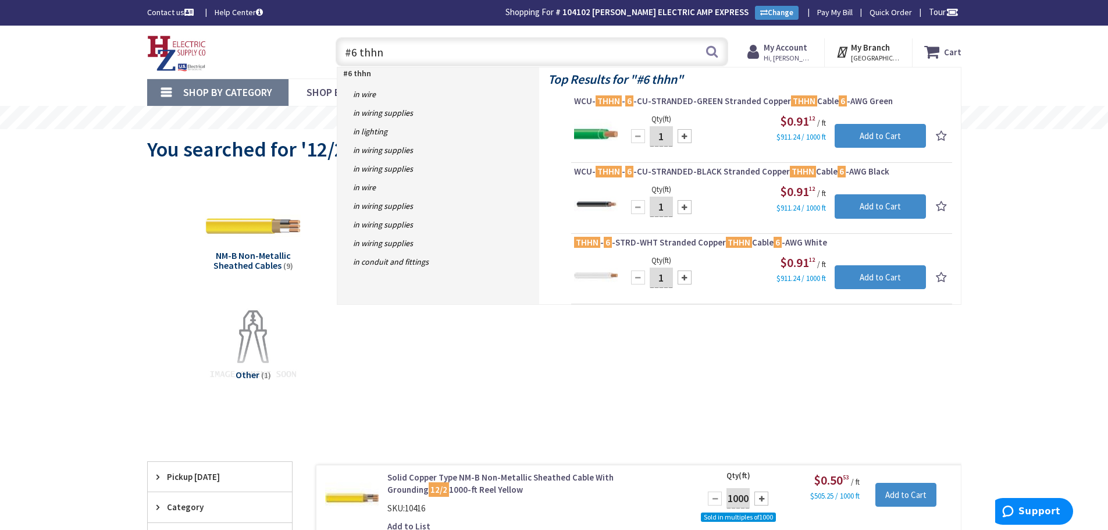
drag, startPoint x: 388, startPoint y: 52, endPoint x: 254, endPoint y: 58, distance: 134.5
click at [161, 41] on div "Toggle Nav #6 thhn #6 thhn Search Cart My Cart Close" at bounding box center [554, 52] width 832 height 39
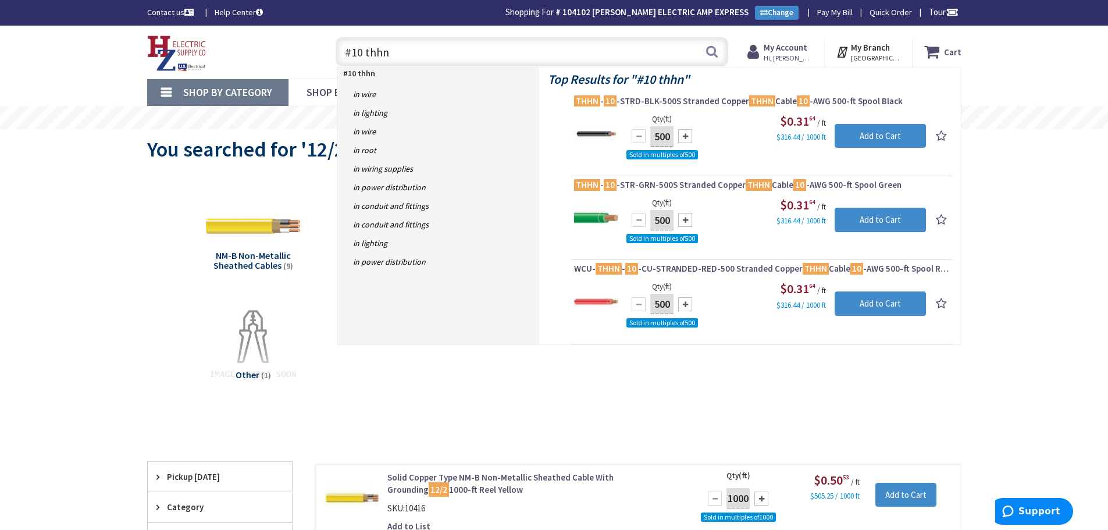
drag, startPoint x: 404, startPoint y: 45, endPoint x: 144, endPoint y: 54, distance: 259.6
click at [66, 47] on div "Skip to Content Toggle Nav #10 thhn #10 thhn Search Cart My Cart Close" at bounding box center [554, 52] width 1108 height 53
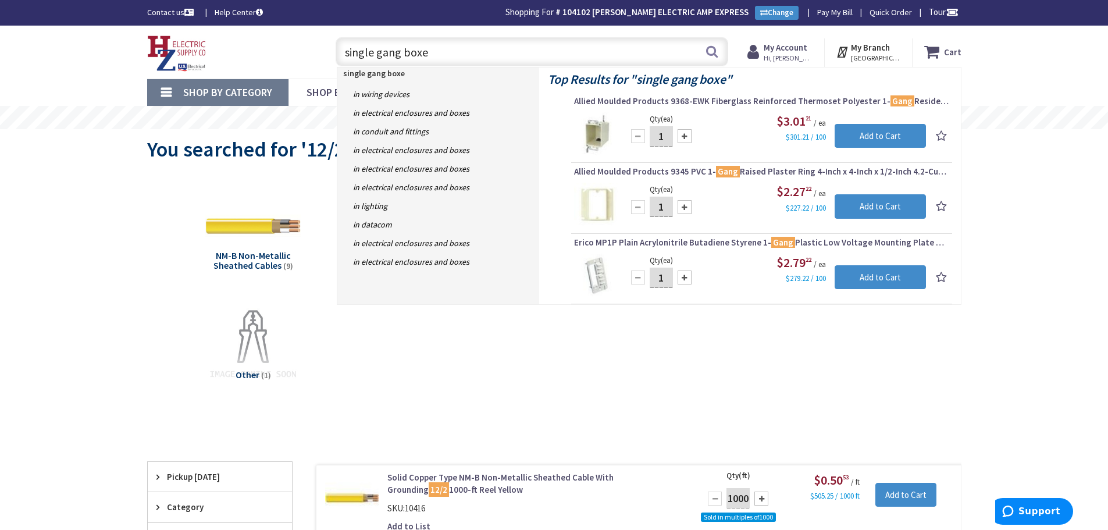
type input "single gang boxes"
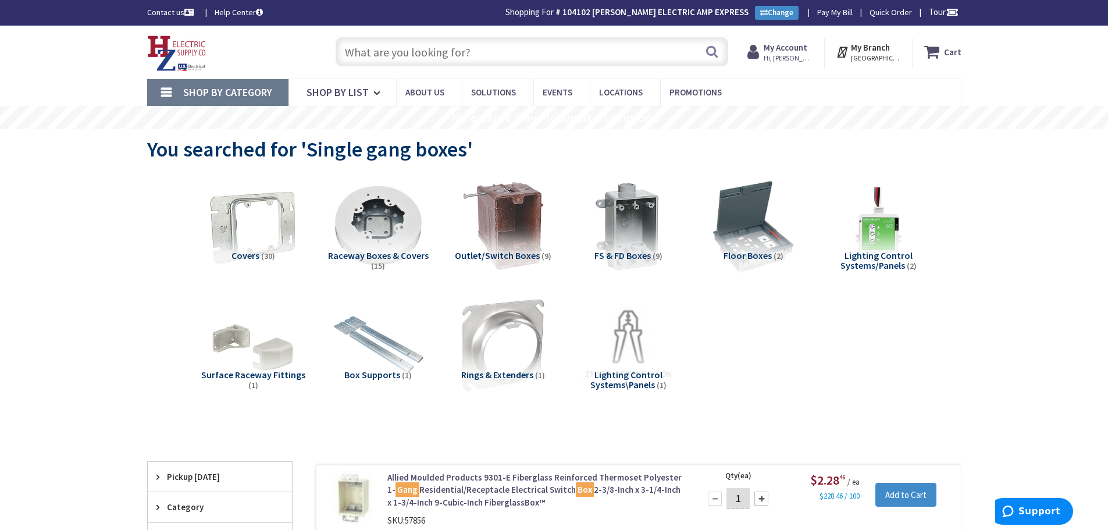
drag, startPoint x: 370, startPoint y: 52, endPoint x: 383, endPoint y: 59, distance: 15.1
click at [370, 52] on input "text" at bounding box center [532, 51] width 393 height 29
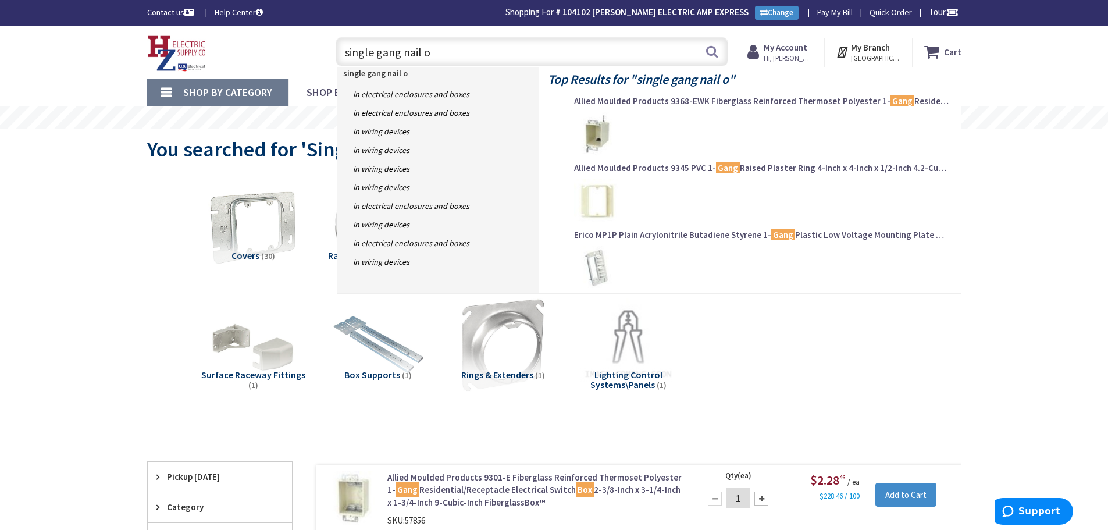
type input "single gang nail on"
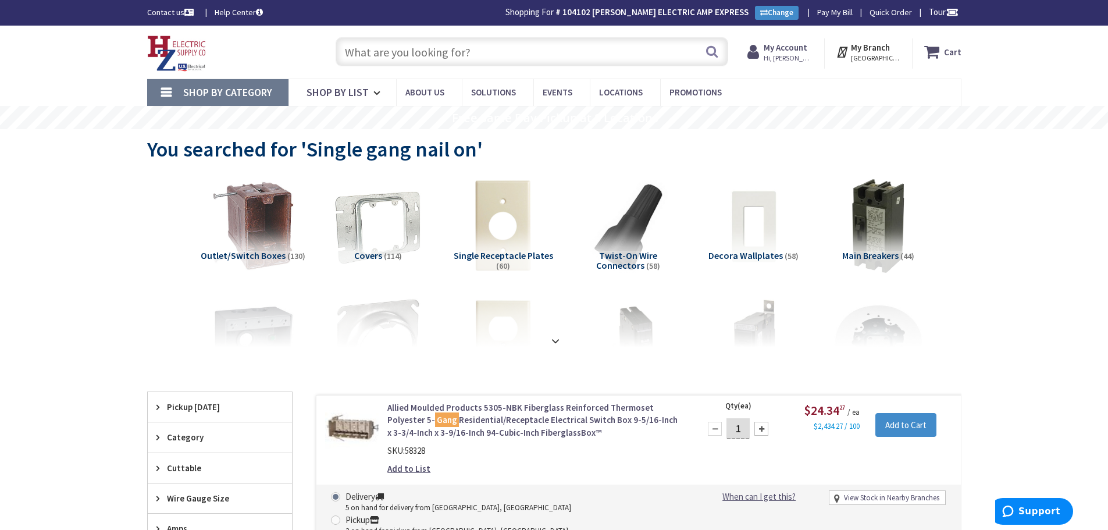
drag, startPoint x: 412, startPoint y: 58, endPoint x: 648, endPoint y: 136, distance: 248.7
click at [412, 58] on input "text" at bounding box center [532, 51] width 393 height 29
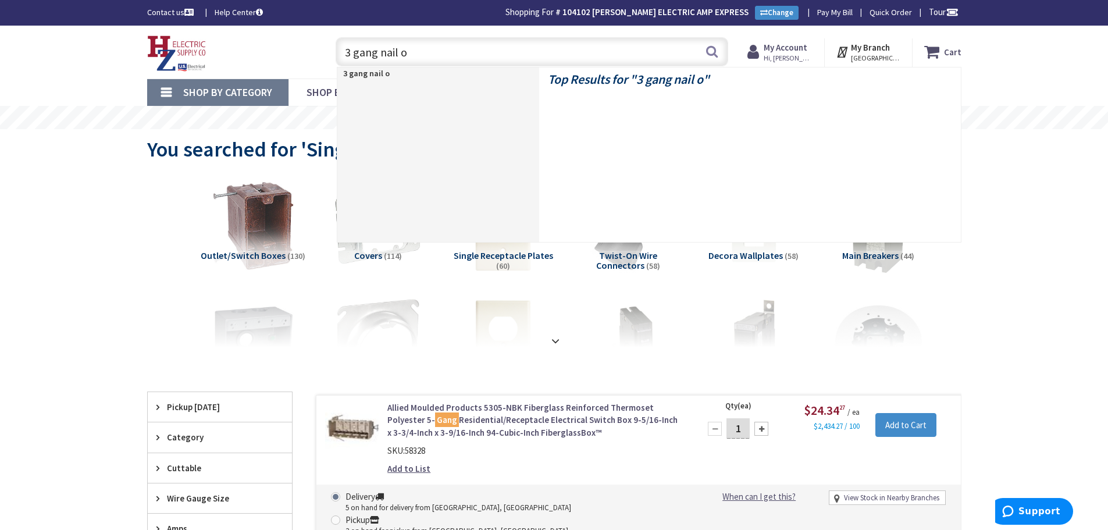
type input "3 gang nail on"
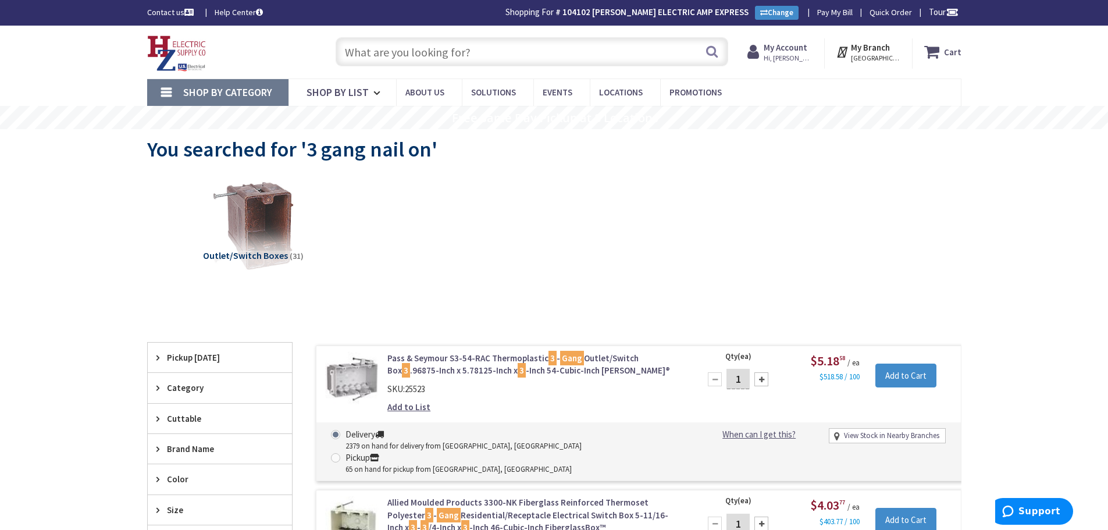
drag, startPoint x: 358, startPoint y: 56, endPoint x: 493, endPoint y: 68, distance: 136.0
click at [358, 56] on input "text" at bounding box center [532, 51] width 393 height 29
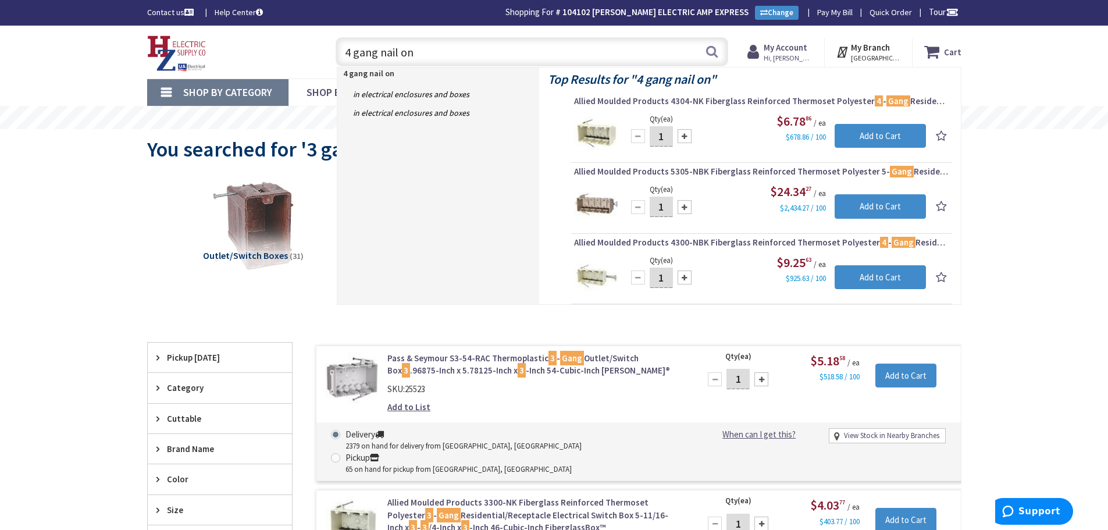
type input "4 gang nail on"
drag, startPoint x: 710, startPoint y: 53, endPoint x: 700, endPoint y: 54, distance: 9.9
click at [710, 53] on button "Search" at bounding box center [711, 51] width 15 height 26
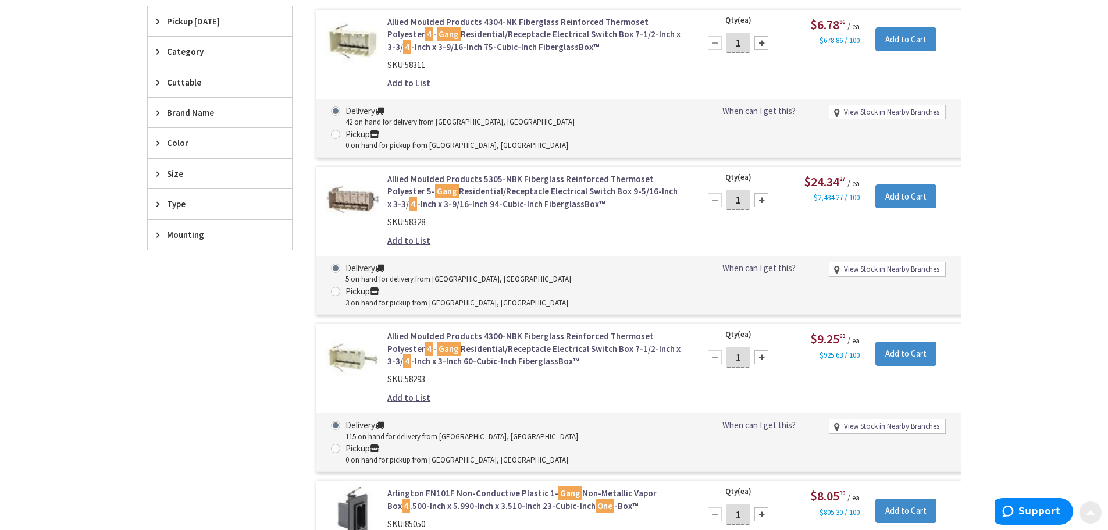
scroll to position [349, 0]
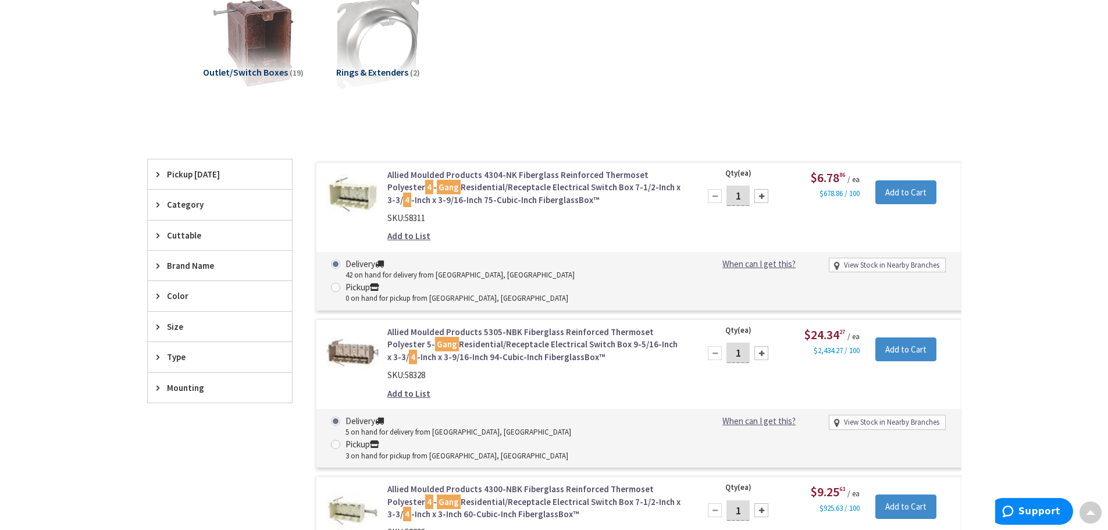
scroll to position [0, 0]
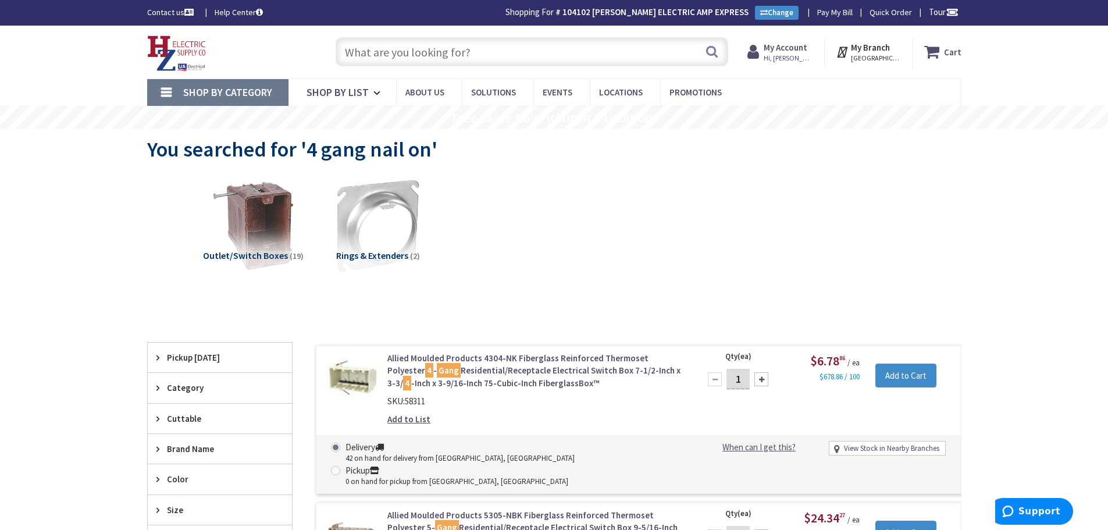
drag, startPoint x: 400, startPoint y: 44, endPoint x: 905, endPoint y: 124, distance: 510.8
click at [404, 43] on input "text" at bounding box center [532, 51] width 393 height 29
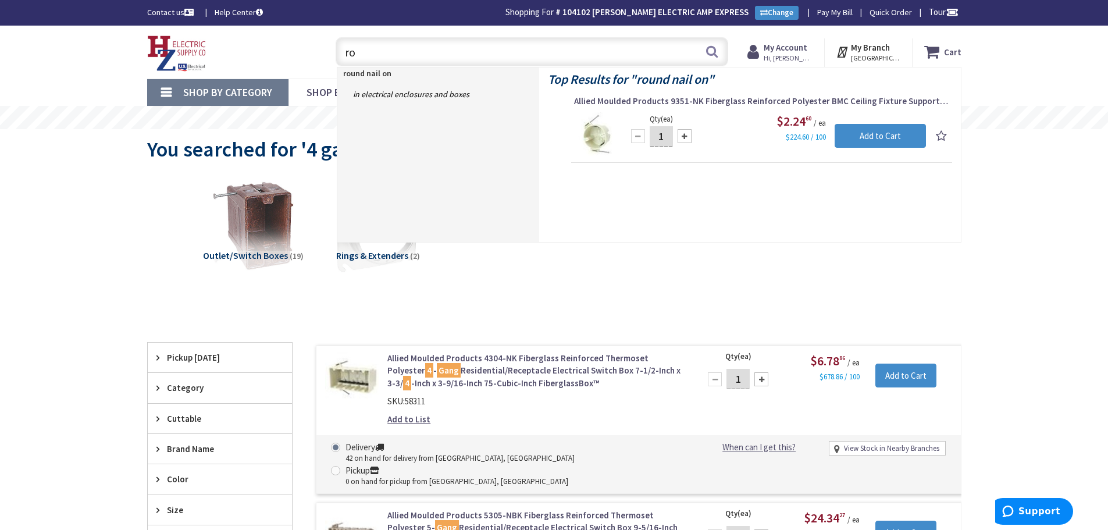
type input "r"
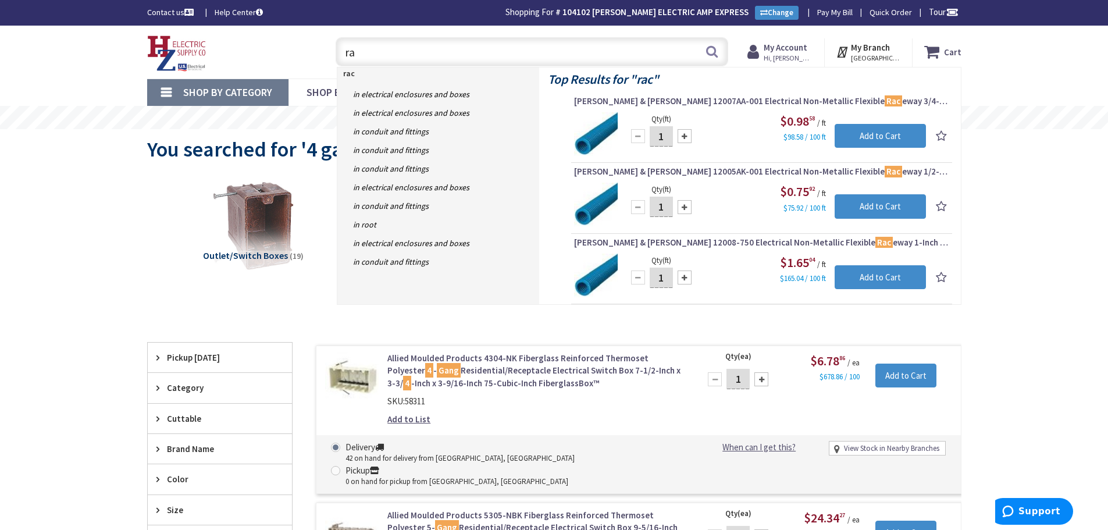
type input "r"
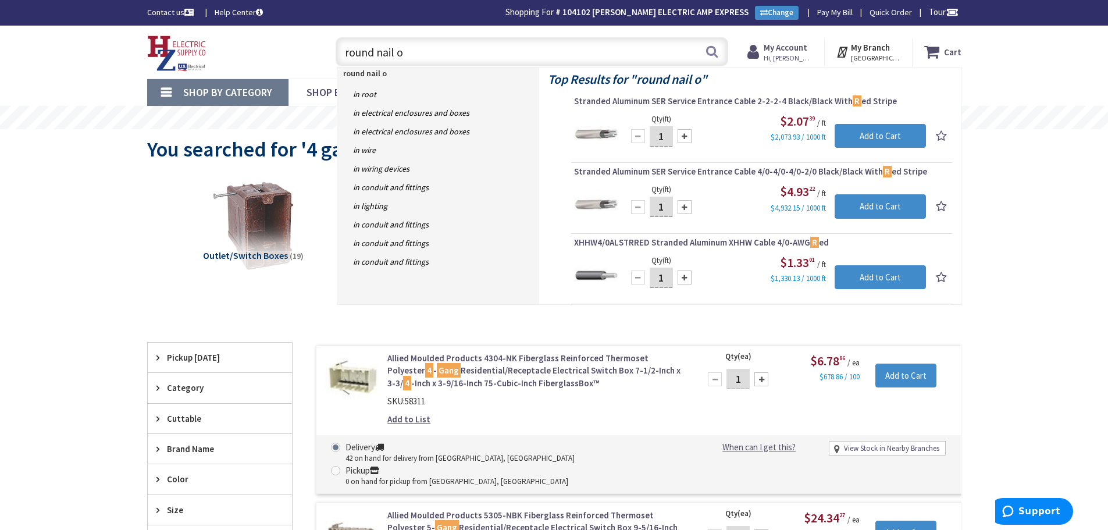
type input "round nail on"
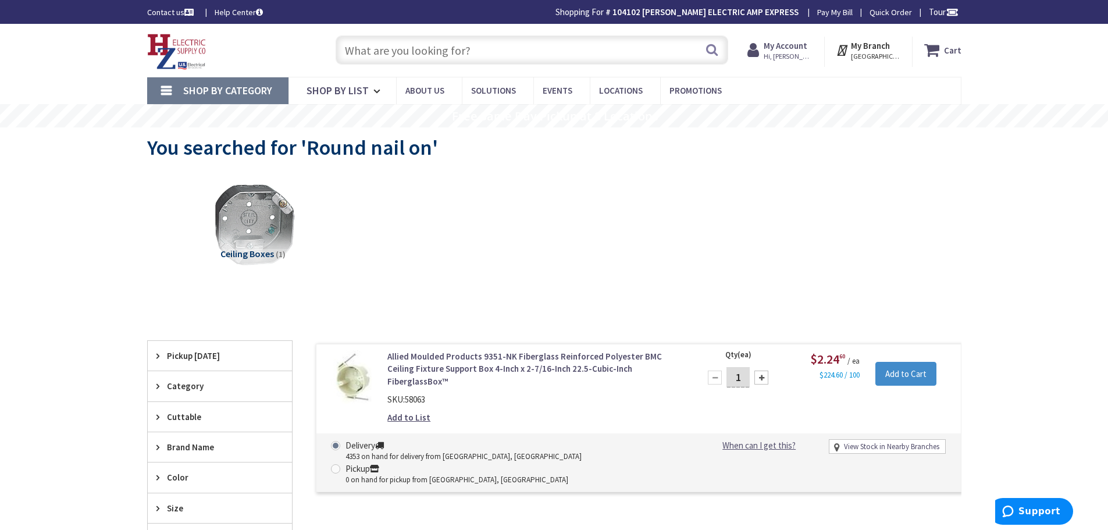
drag, startPoint x: 482, startPoint y: 49, endPoint x: 227, endPoint y: 48, distance: 255.4
click at [10, 50] on div "Skip to Content Toggle Nav Search Cart My Cart Close" at bounding box center [554, 50] width 1108 height 53
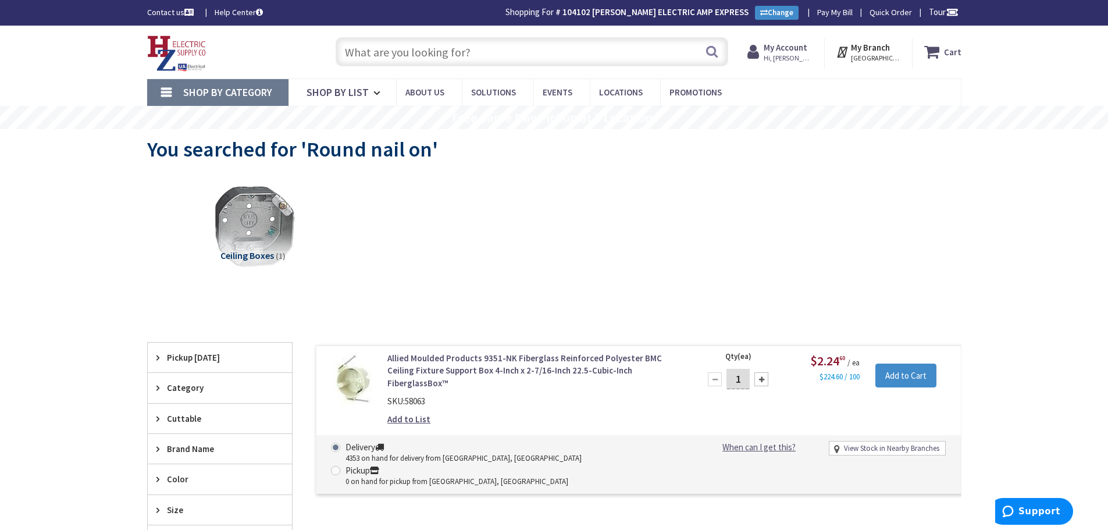
drag, startPoint x: 350, startPoint y: 48, endPoint x: 992, endPoint y: 146, distance: 650.3
click at [350, 48] on input "text" at bounding box center [532, 51] width 393 height 29
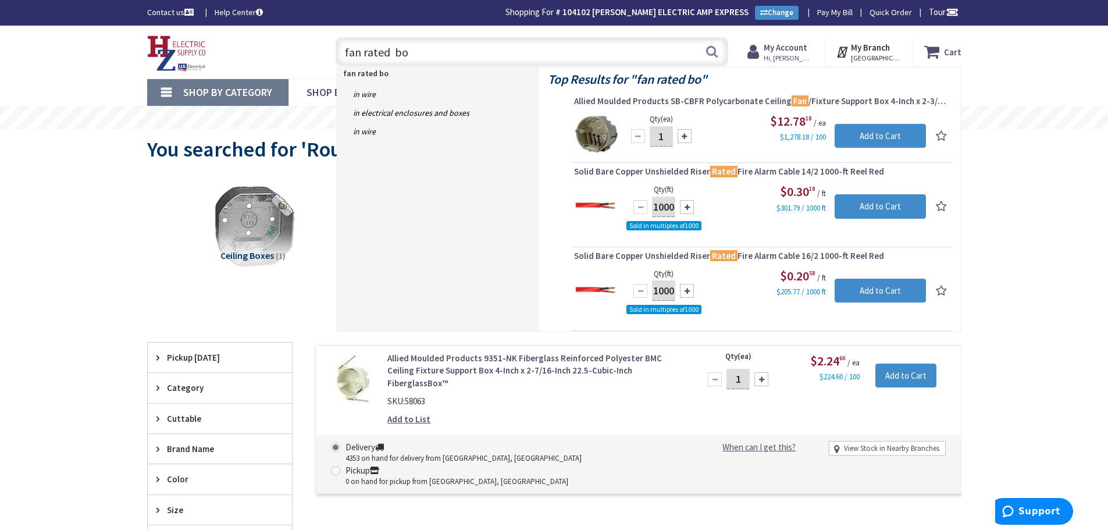
type input "fan rated box"
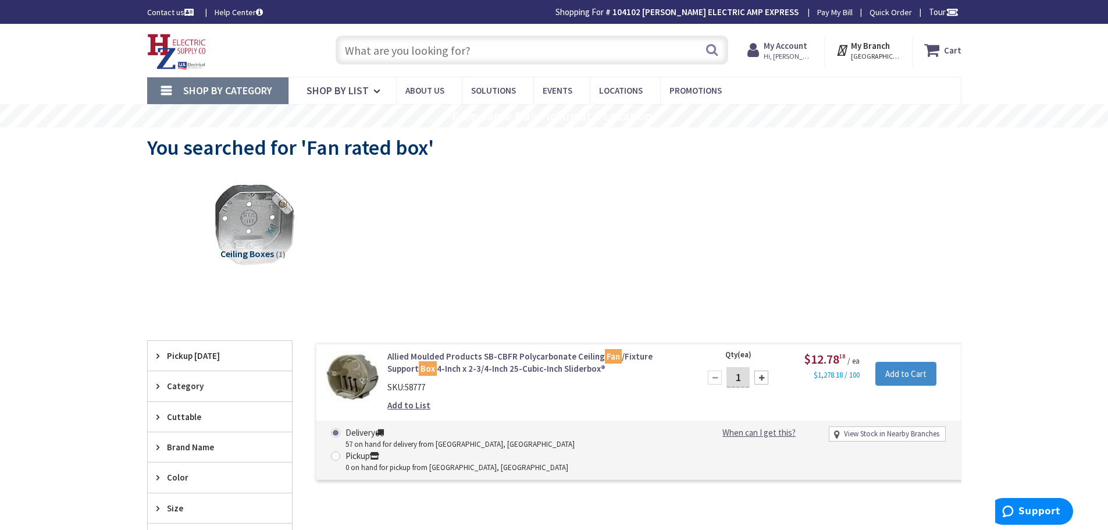
click at [371, 55] on input "text" at bounding box center [532, 49] width 393 height 29
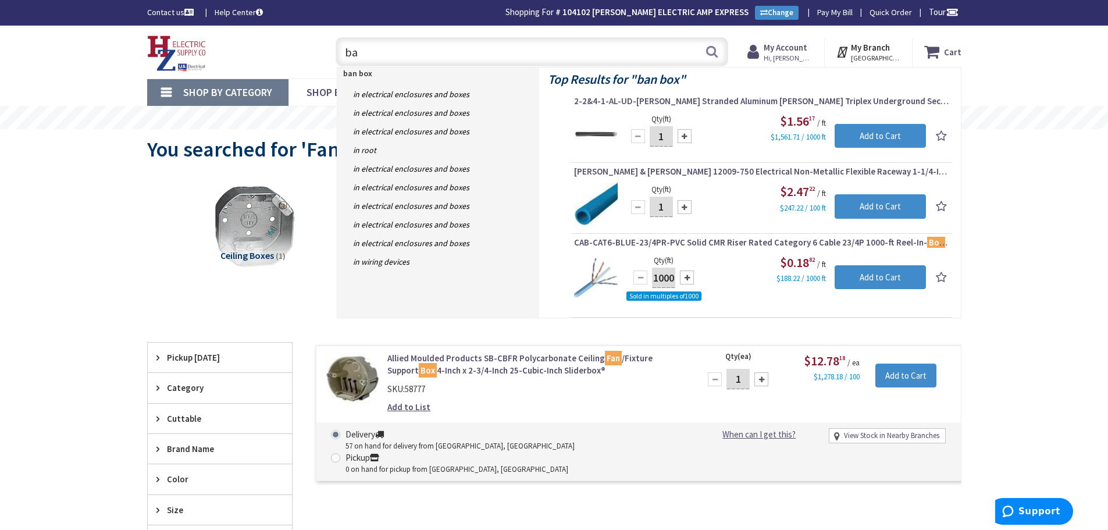
type input "b"
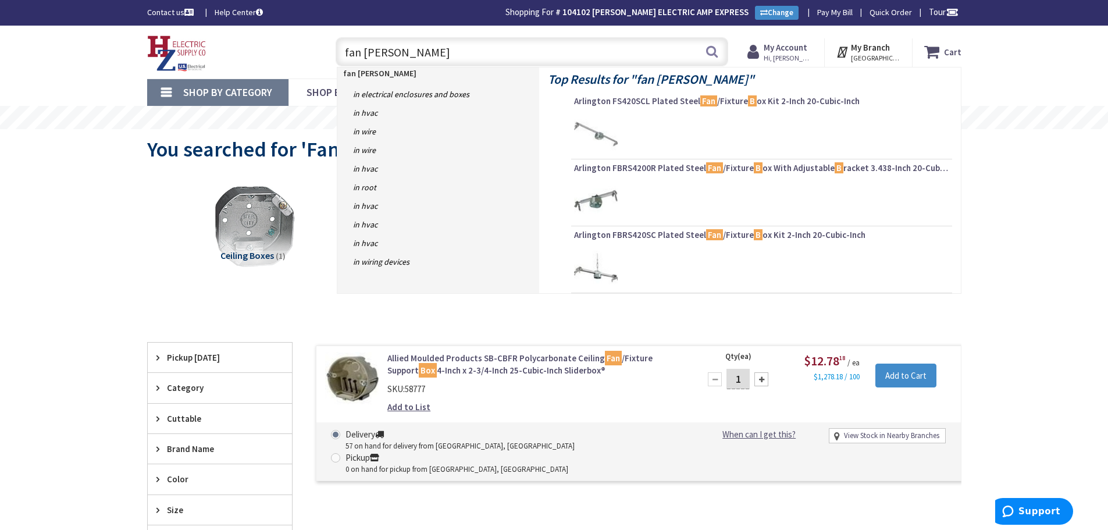
type input "fan box"
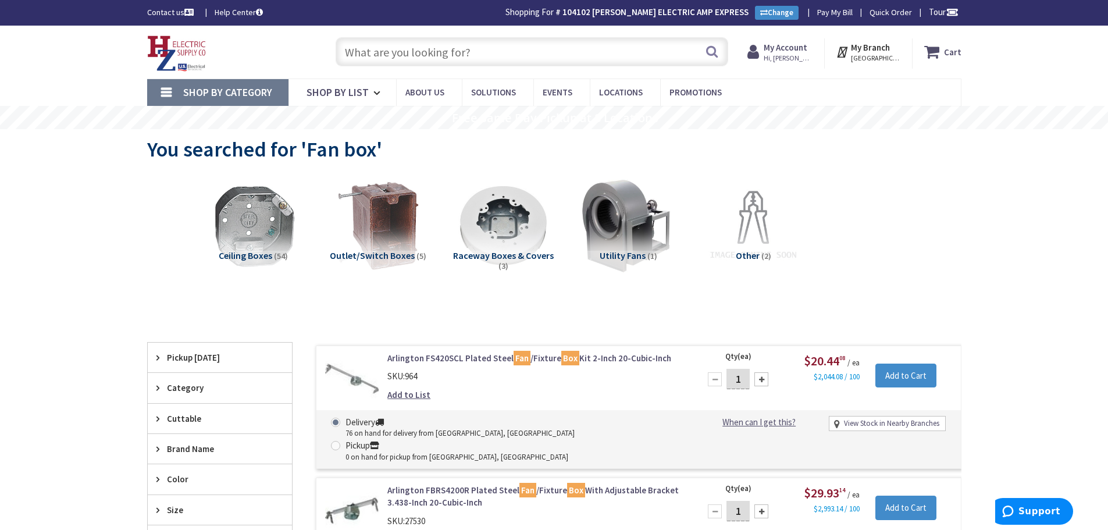
drag, startPoint x: 402, startPoint y: 54, endPoint x: 413, endPoint y: 55, distance: 11.1
click at [402, 54] on input "text" at bounding box center [532, 51] width 393 height 29
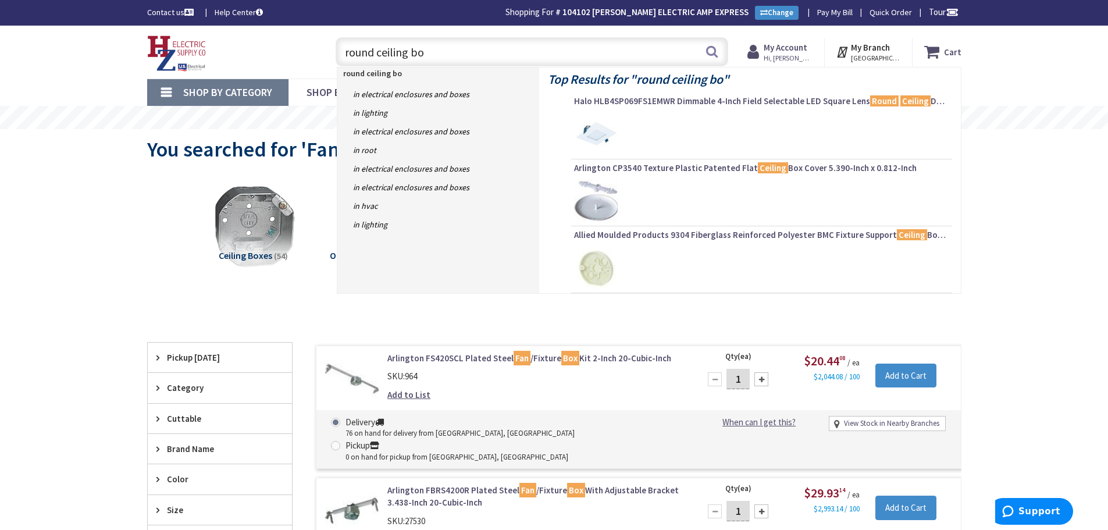
type input "round ceiling box"
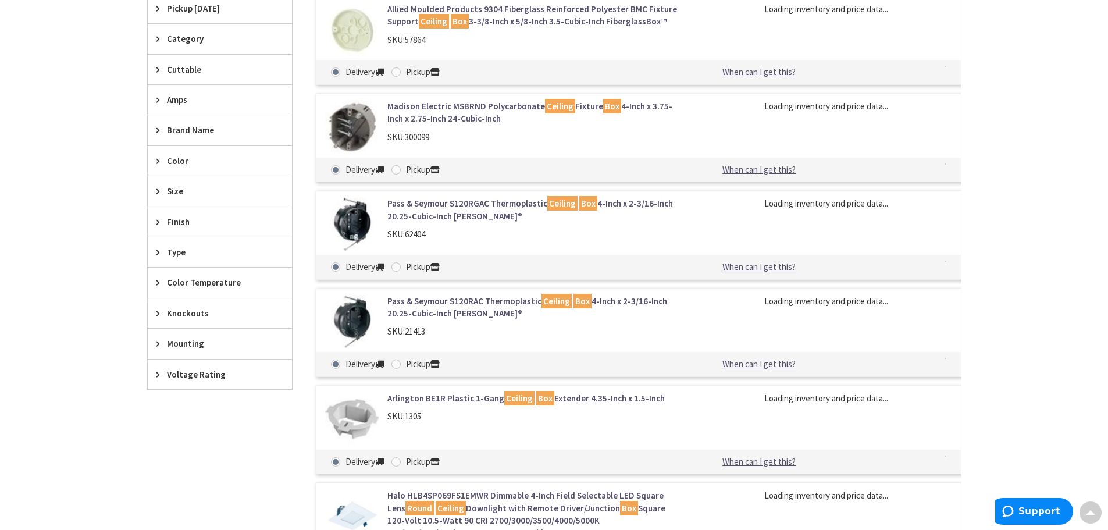
scroll to position [351, 0]
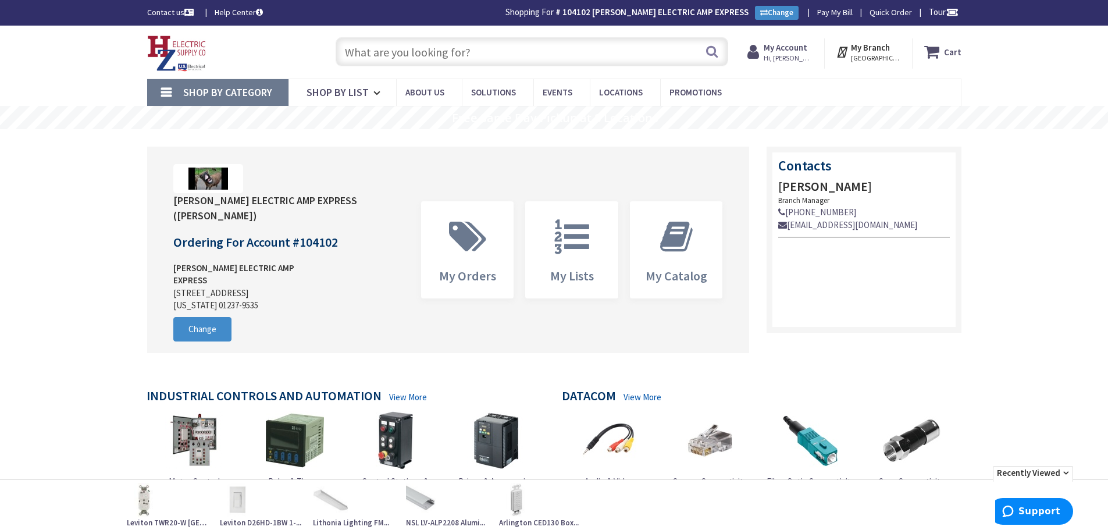
drag, startPoint x: 365, startPoint y: 52, endPoint x: 396, endPoint y: 52, distance: 30.8
click at [365, 52] on input "text" at bounding box center [532, 51] width 393 height 29
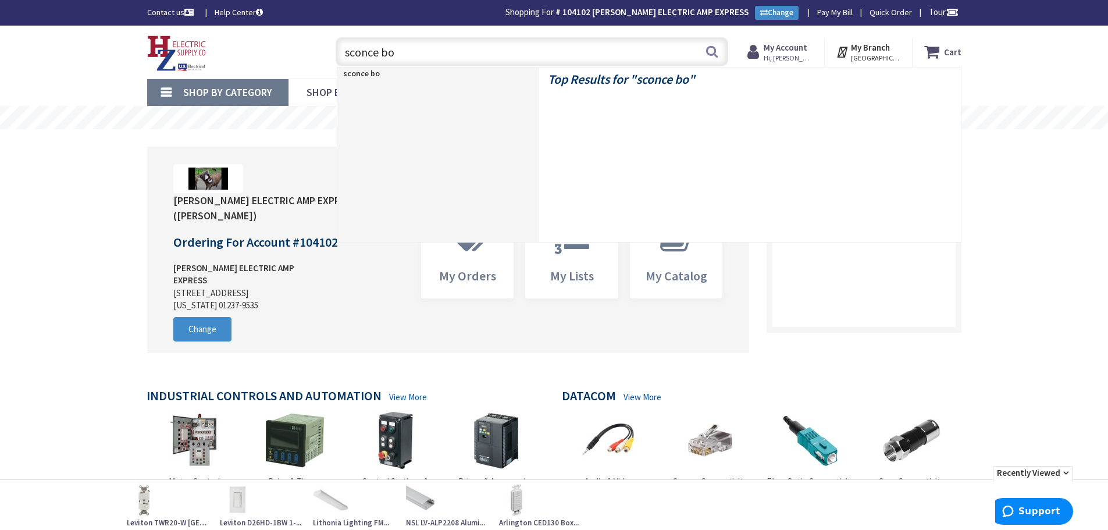
type input "sconce box"
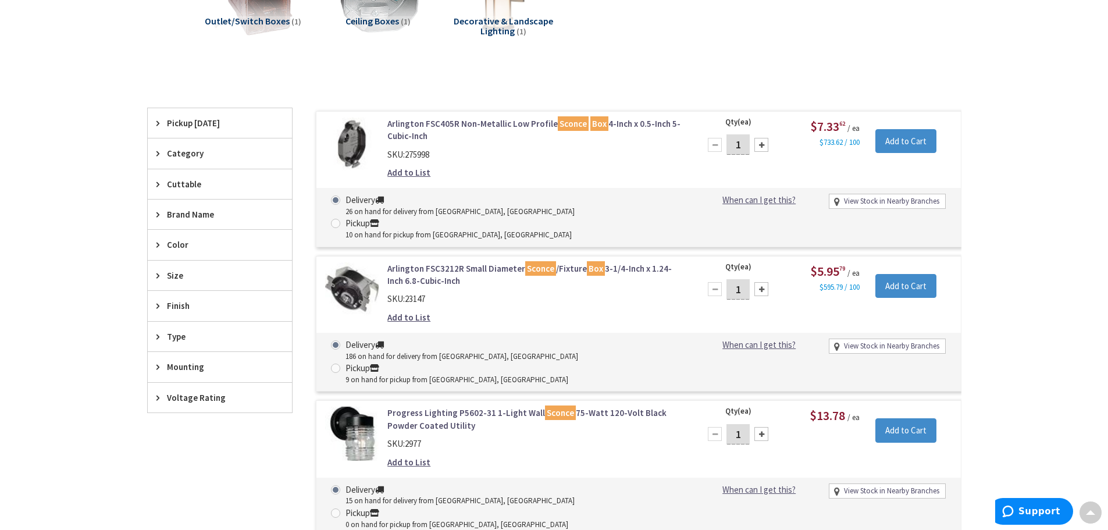
scroll to position [234, 0]
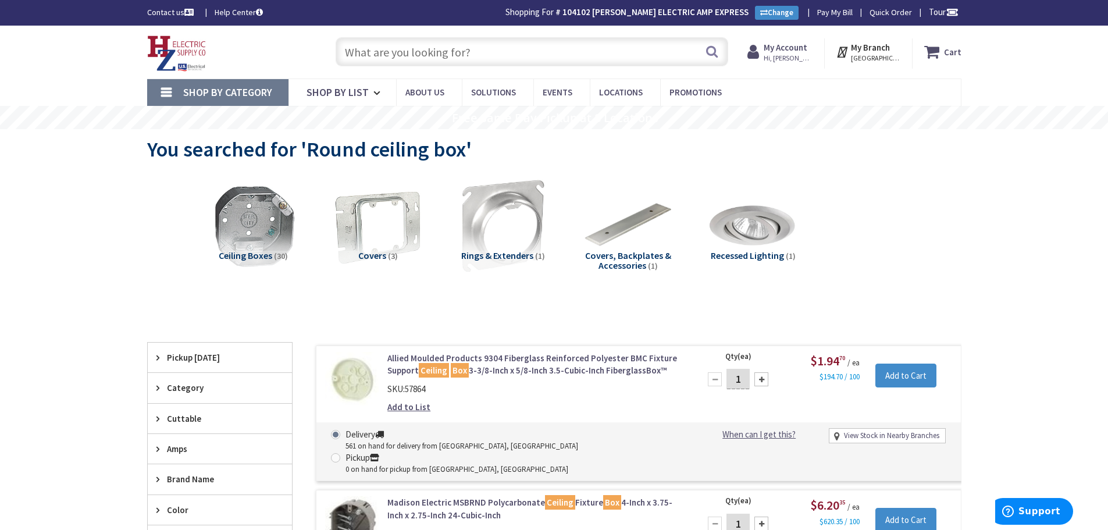
click at [777, 49] on strong "My Account" at bounding box center [786, 47] width 44 height 11
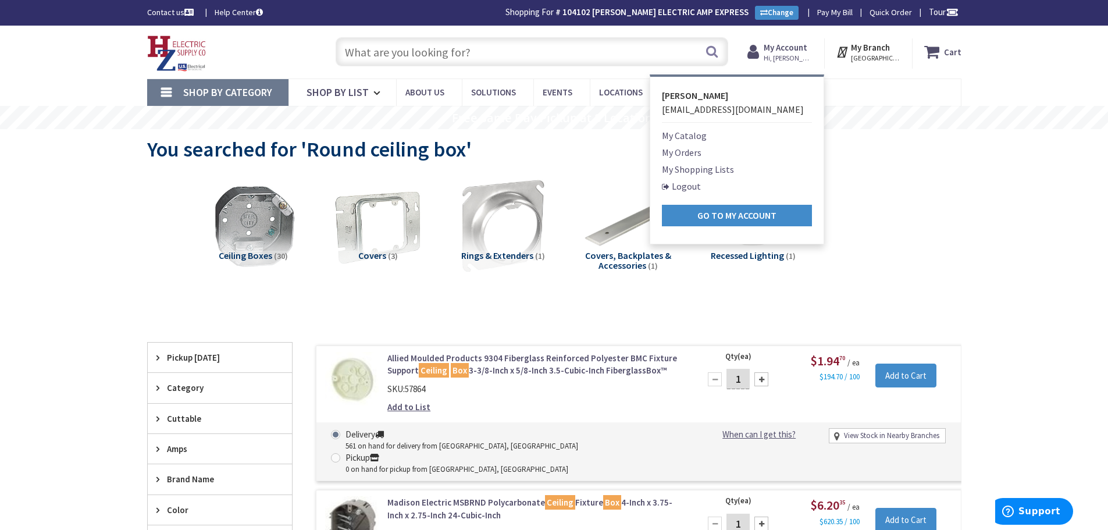
click at [680, 153] on link "My Orders" at bounding box center [682, 152] width 40 height 14
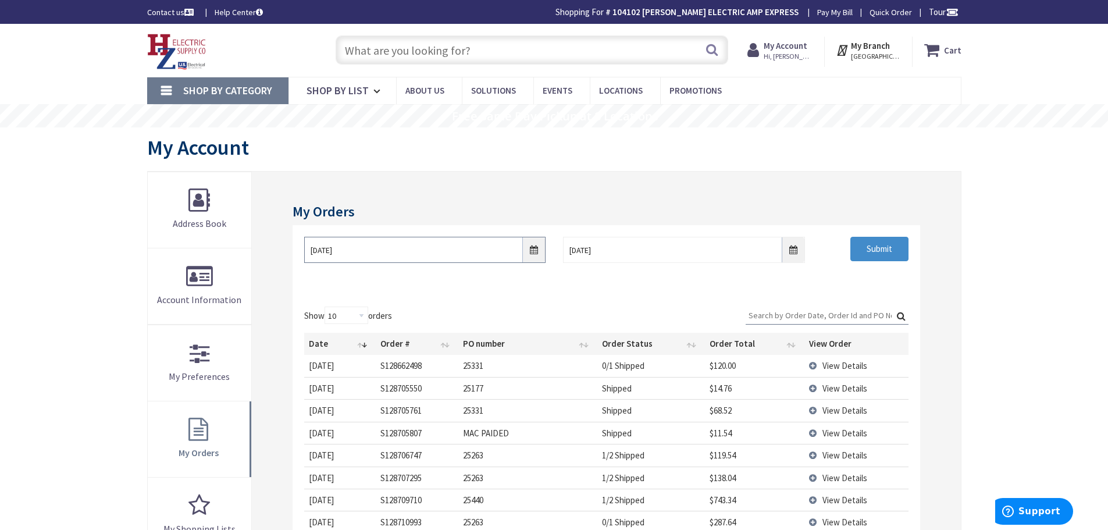
click at [534, 250] on input "8/28/2025" at bounding box center [424, 250] width 241 height 26
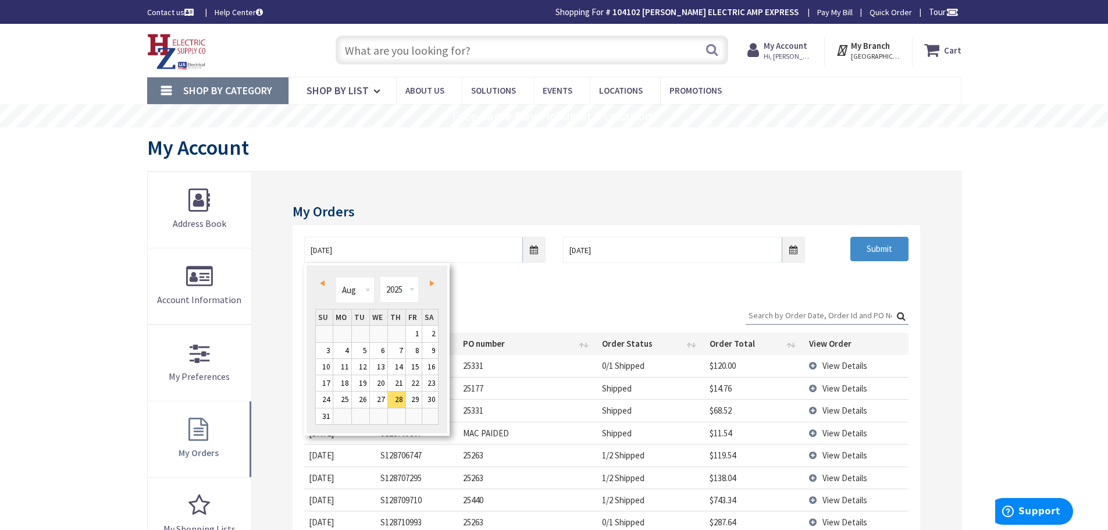
click at [324, 281] on span "Prev" at bounding box center [322, 283] width 5 height 6
click at [321, 280] on span "Prev" at bounding box center [322, 283] width 5 height 6
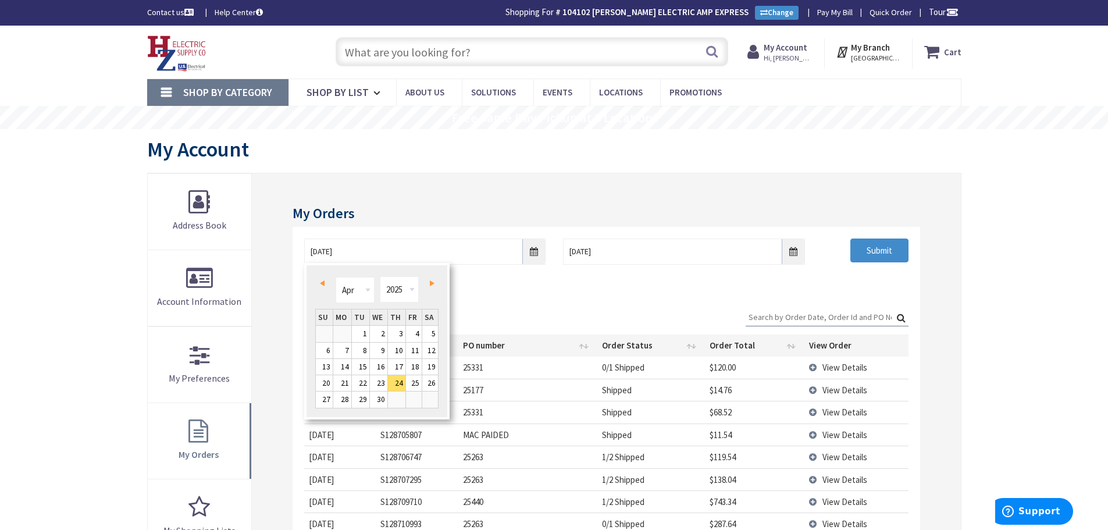
click at [321, 280] on span "Prev" at bounding box center [322, 283] width 5 height 6
type input "02/22/2025"
click at [880, 251] on input "Submit" at bounding box center [880, 251] width 58 height 24
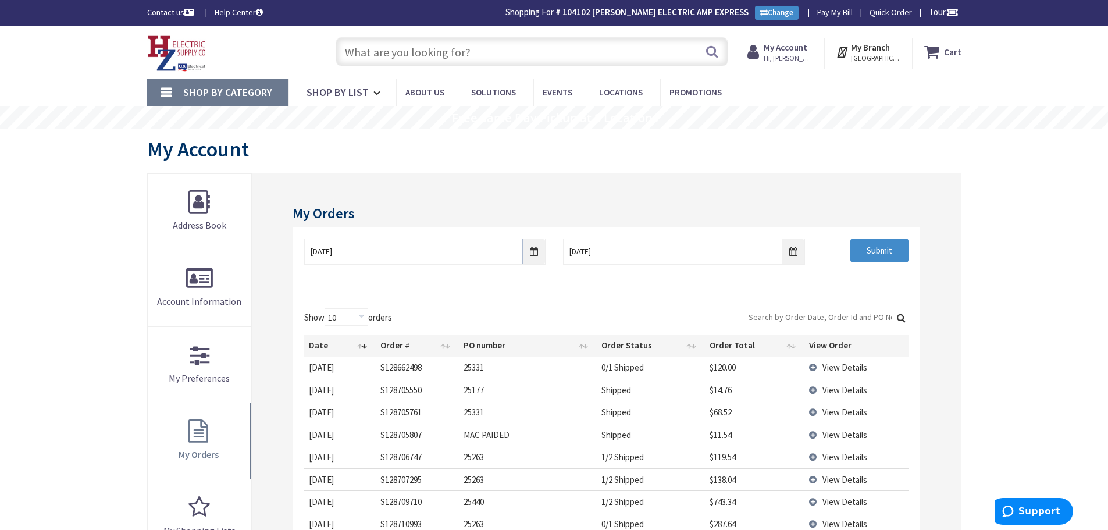
click at [770, 310] on input "Search:" at bounding box center [827, 316] width 163 height 17
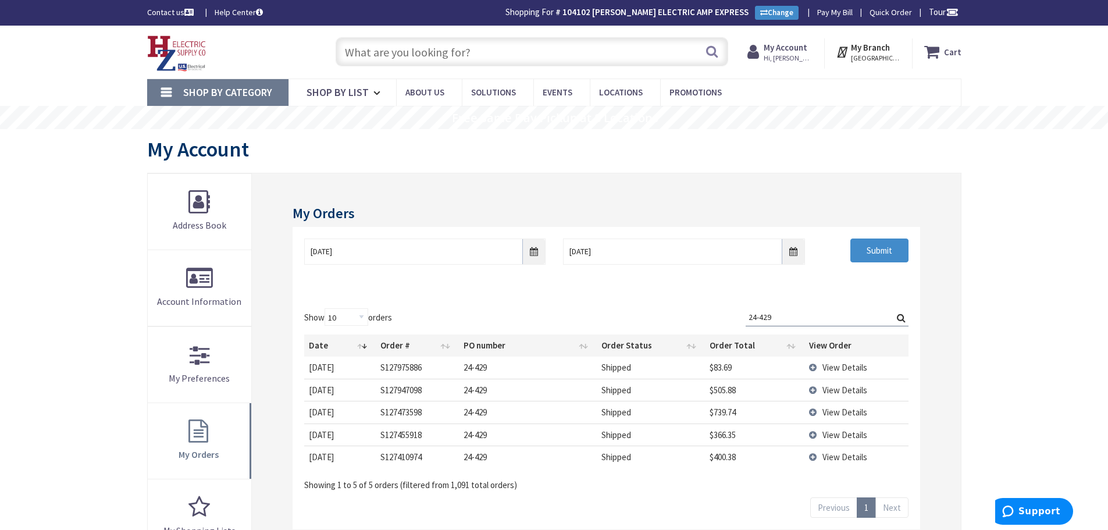
type input "24-429"
click at [811, 365] on td "View Details" at bounding box center [857, 368] width 104 height 22
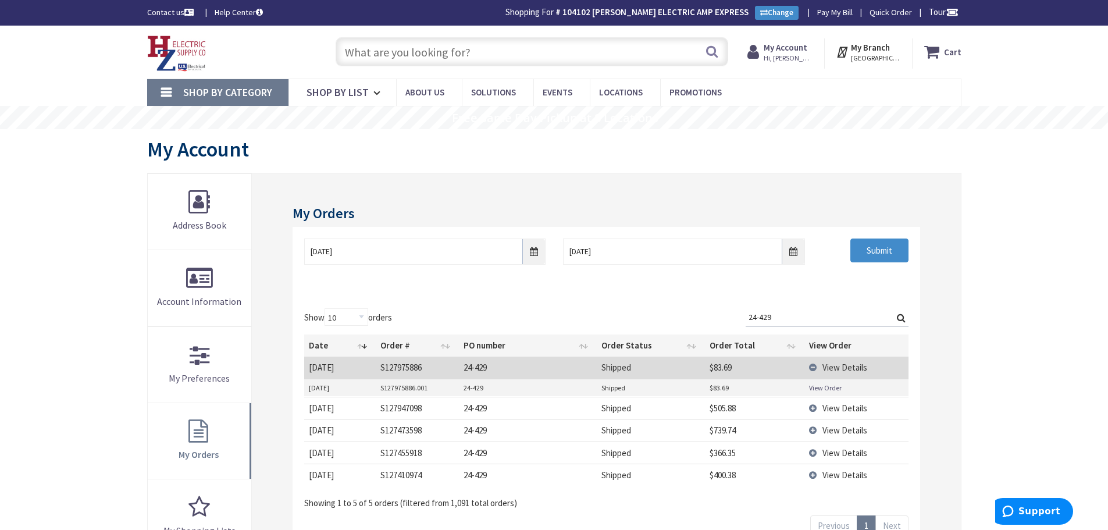
click at [813, 389] on link "View Order" at bounding box center [825, 388] width 33 height 10
click at [812, 366] on td "View Details" at bounding box center [857, 368] width 104 height 22
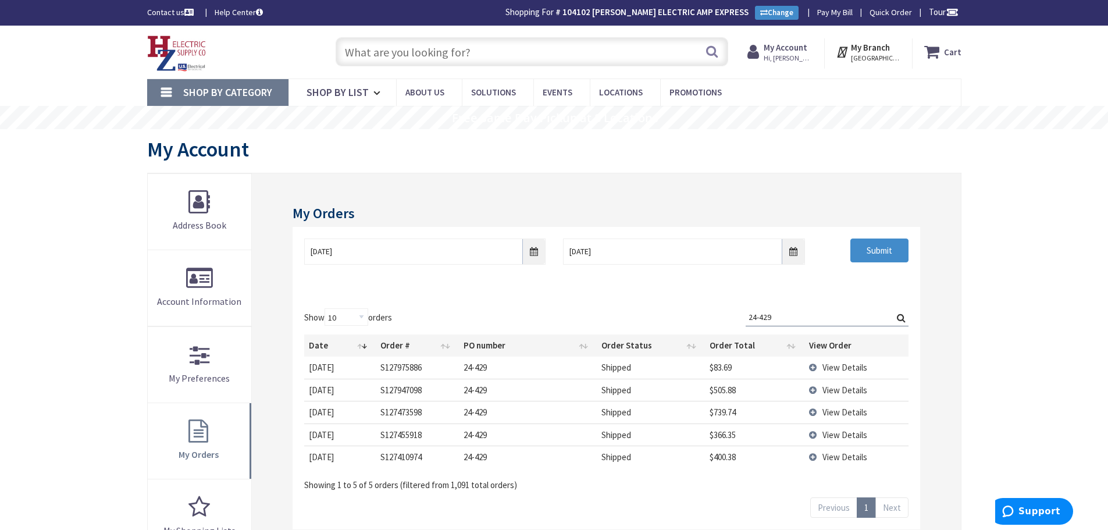
click at [813, 389] on td "View Details" at bounding box center [857, 390] width 104 height 22
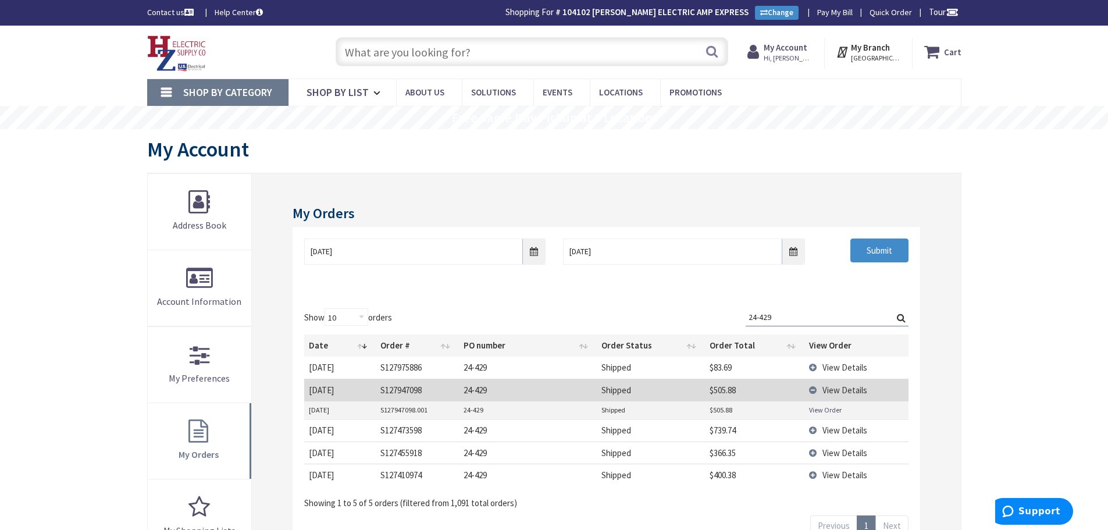
click at [821, 410] on link "View Order" at bounding box center [825, 410] width 33 height 10
click at [810, 388] on td "View Details" at bounding box center [857, 390] width 104 height 22
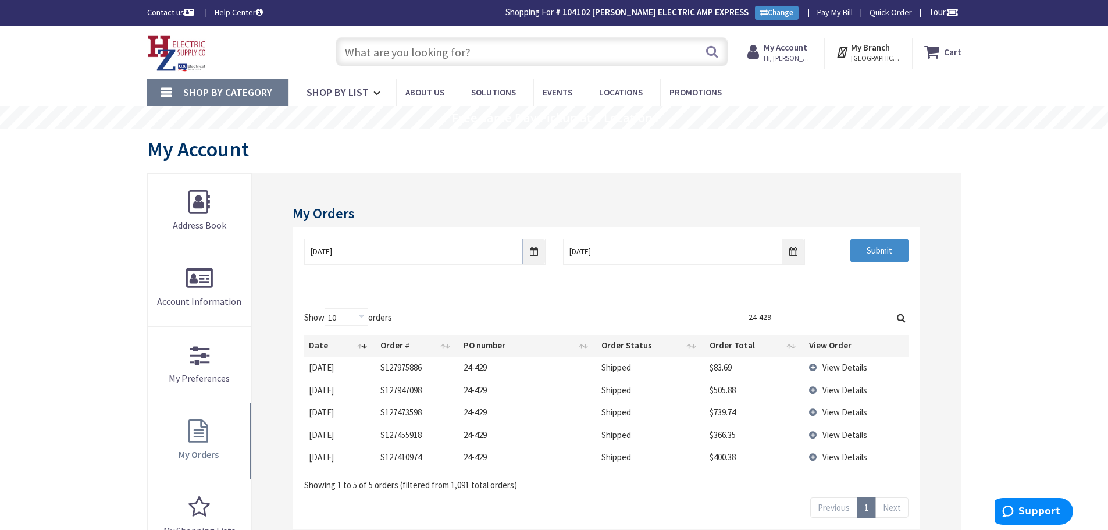
click at [812, 411] on td "View Details" at bounding box center [857, 412] width 104 height 22
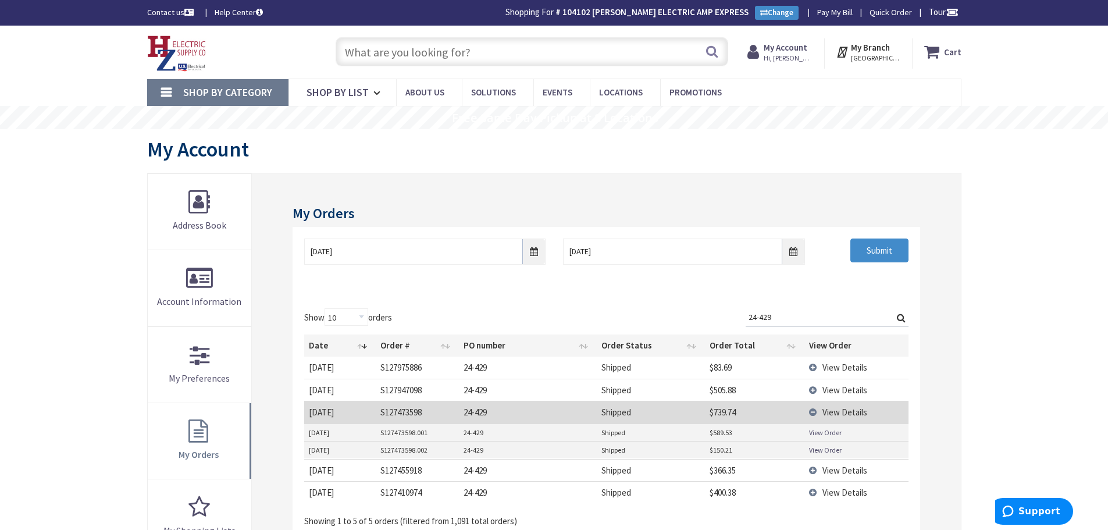
click at [817, 429] on link "View Order" at bounding box center [825, 433] width 33 height 10
click at [835, 452] on link "View Order" at bounding box center [825, 450] width 33 height 10
click at [812, 469] on td "View Details" at bounding box center [857, 470] width 104 height 22
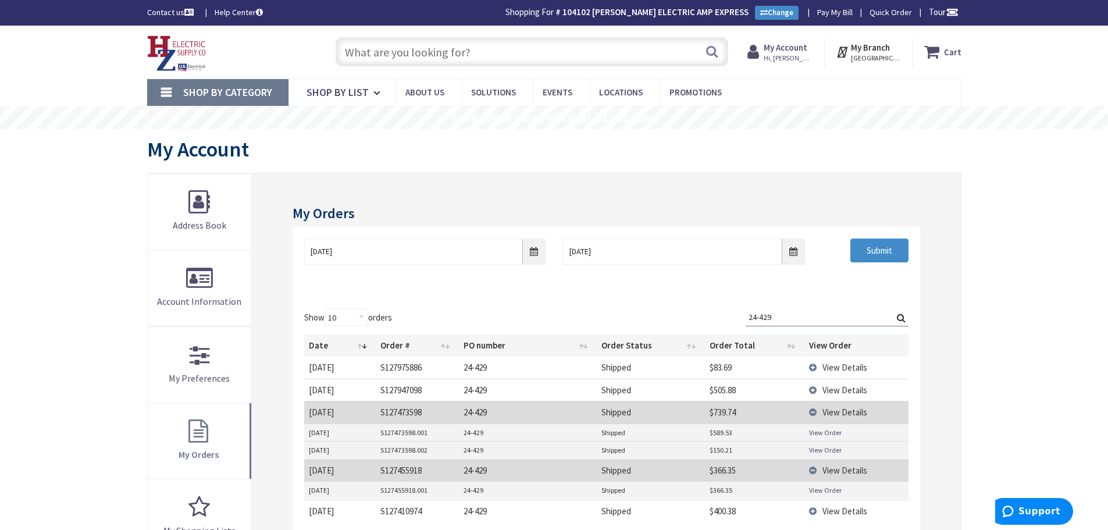
click at [822, 488] on link "View Order" at bounding box center [825, 490] width 33 height 10
click at [825, 453] on link "View Order" at bounding box center [825, 450] width 33 height 10
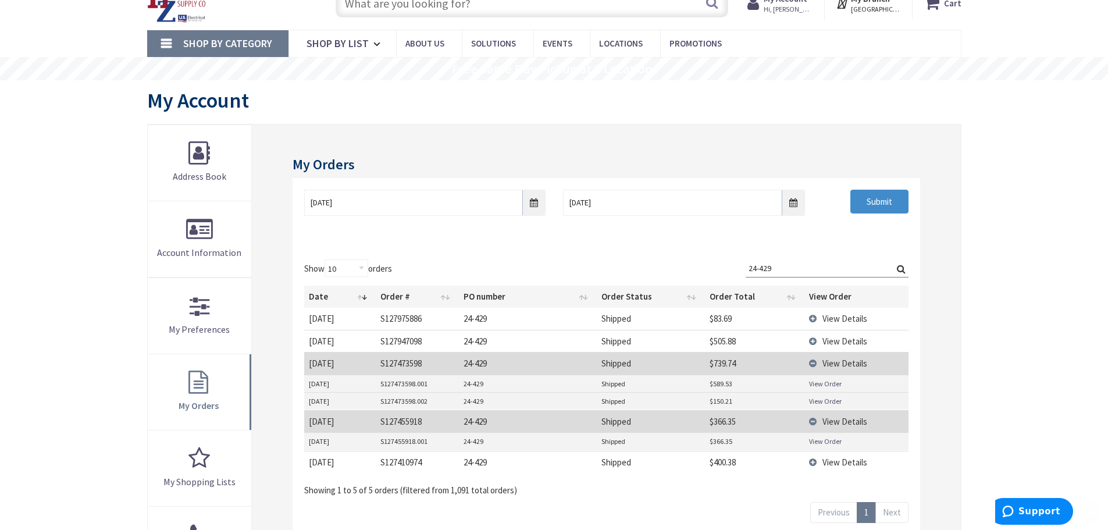
scroll to position [116, 0]
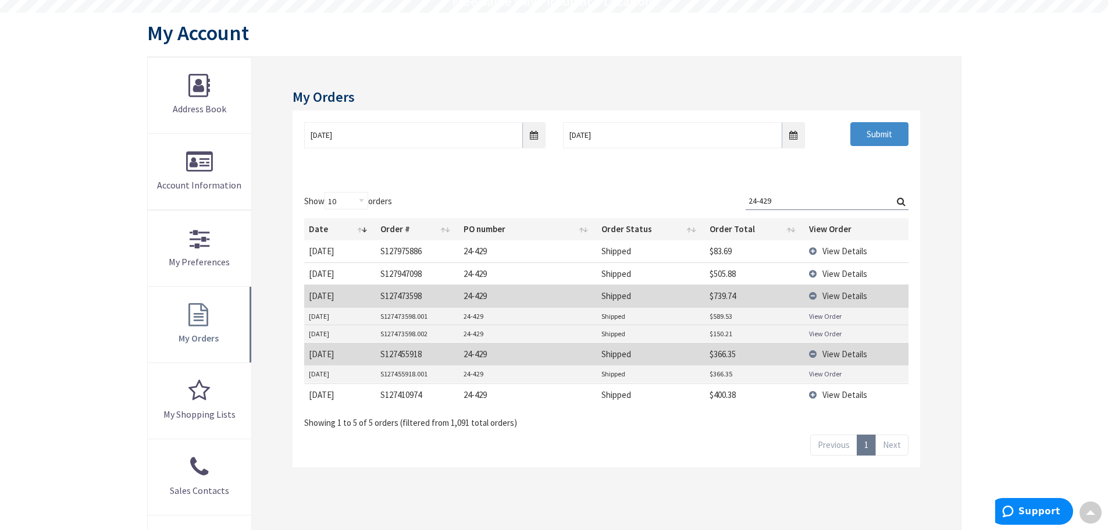
click at [815, 335] on link "View Order" at bounding box center [825, 334] width 33 height 10
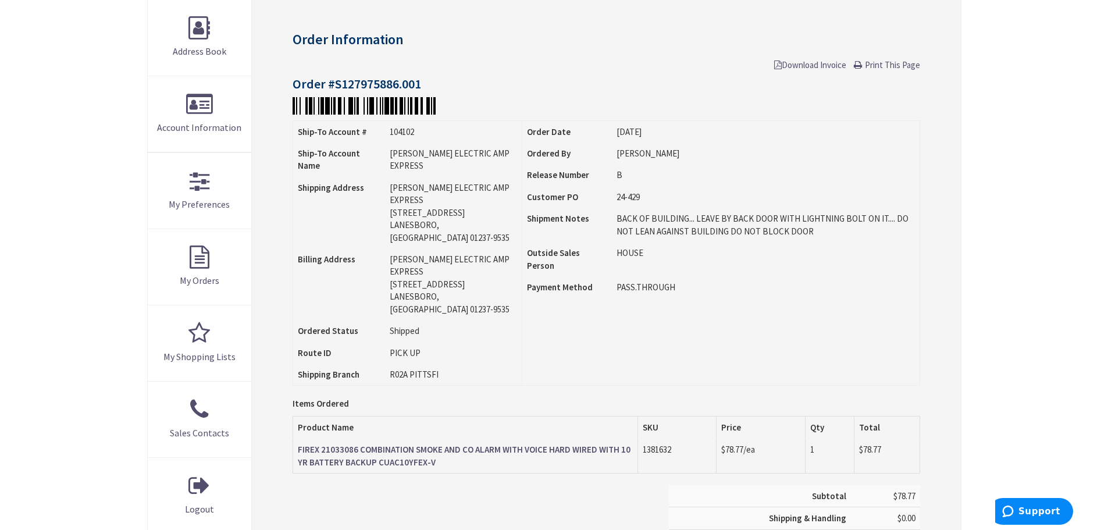
scroll to position [175, 0]
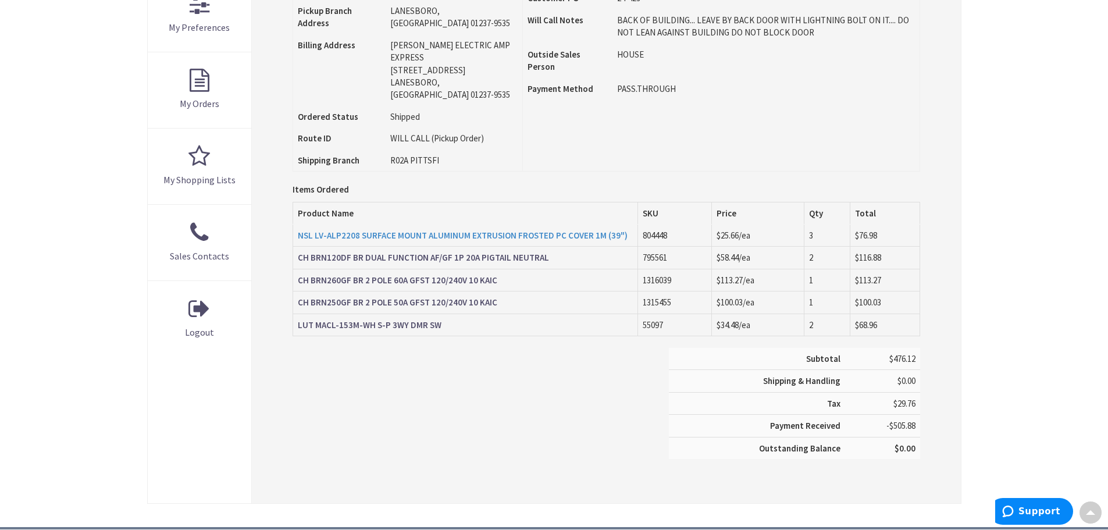
scroll to position [351, 0]
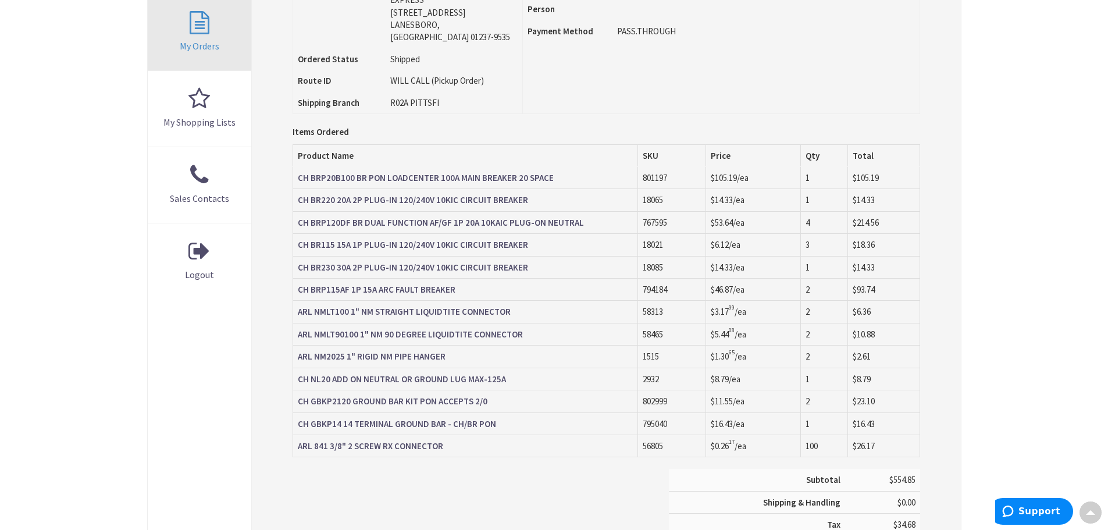
scroll to position [409, 0]
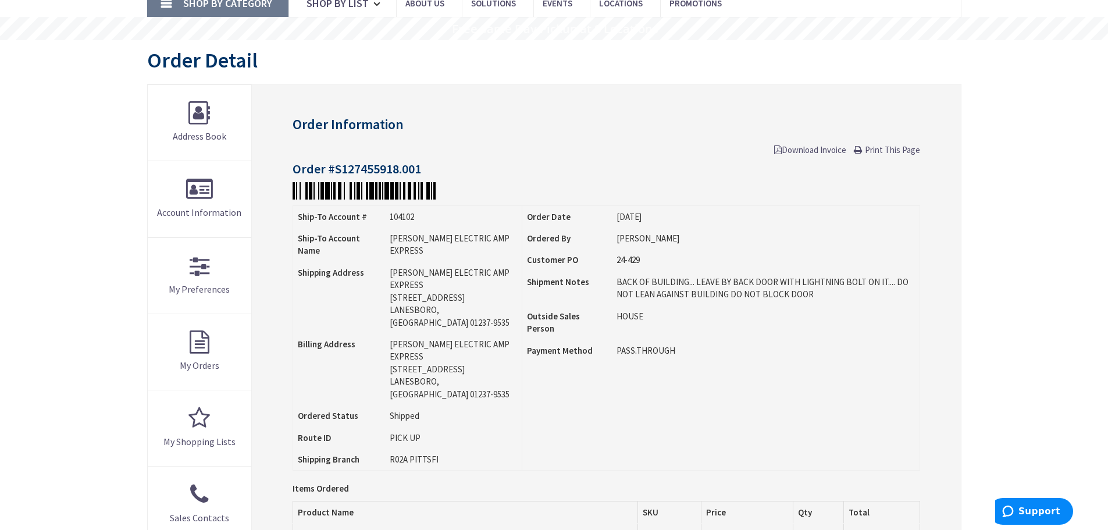
scroll to position [407, 0]
